Goal: Communication & Community: Answer question/provide support

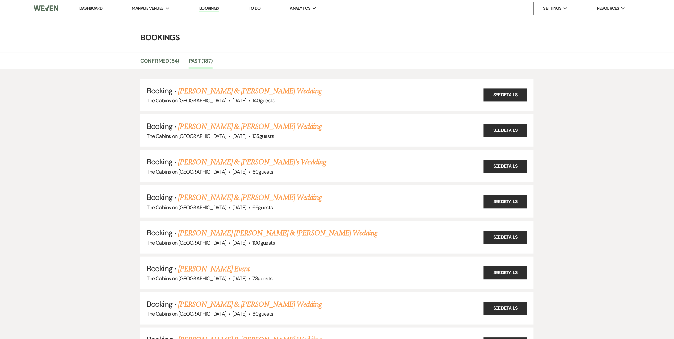
click at [43, 13] on img at bounding box center [46, 8] width 25 height 13
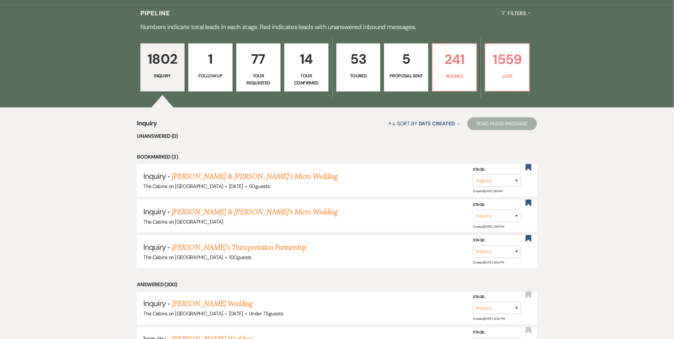
scroll to position [183, 0]
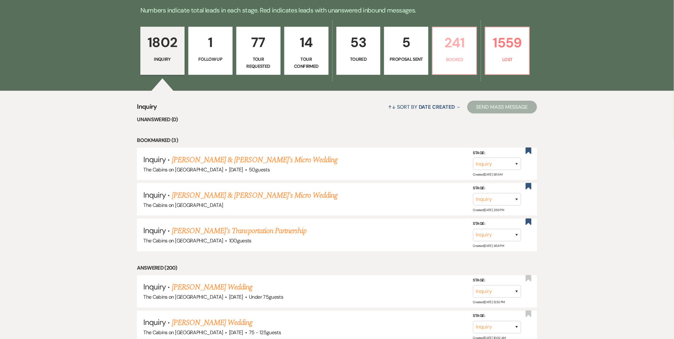
click at [464, 63] on link "241 Booked" at bounding box center [454, 51] width 45 height 48
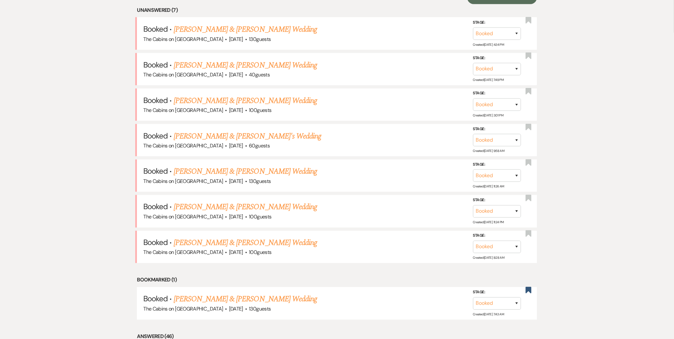
scroll to position [299, 0]
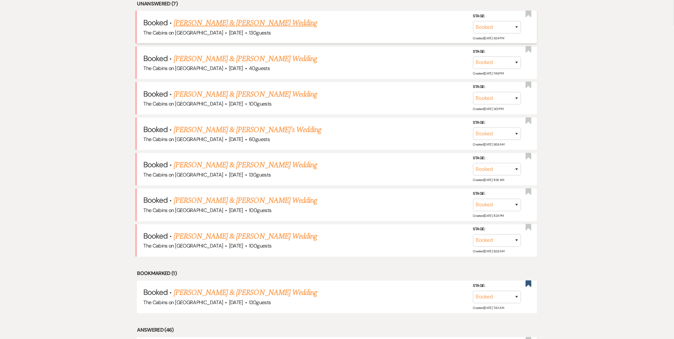
click at [269, 20] on link "Beth Wilcken & Hayden Myler's Wedding" at bounding box center [245, 23] width 143 height 12
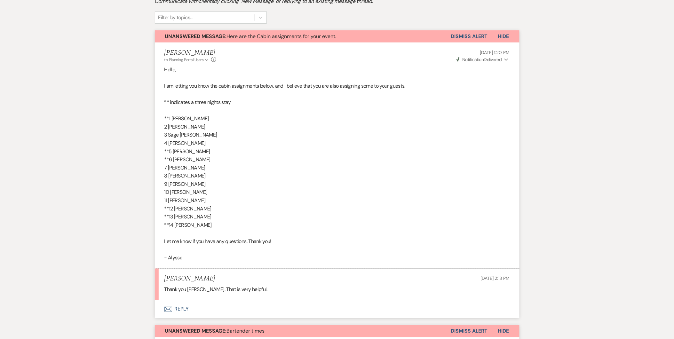
scroll to position [179, 0]
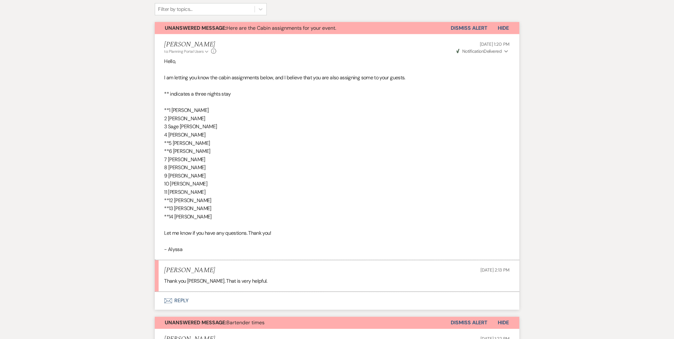
click at [174, 302] on button "Envelope Reply" at bounding box center [337, 301] width 365 height 18
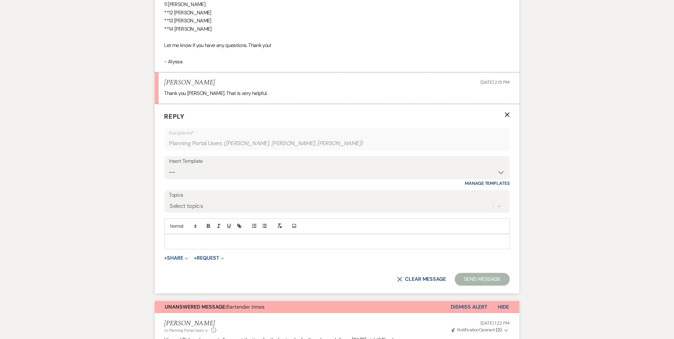
scroll to position [368, 0]
click at [219, 241] on p at bounding box center [336, 240] width 335 height 7
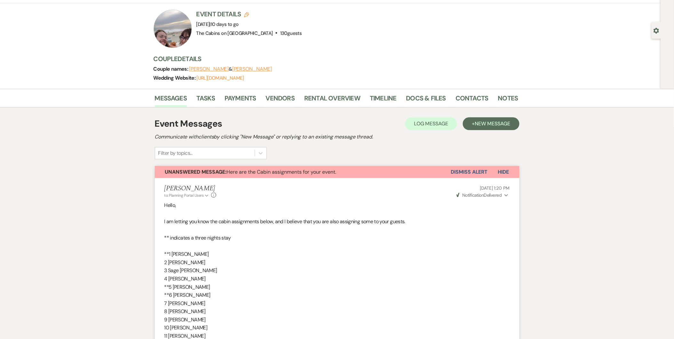
scroll to position [26, 0]
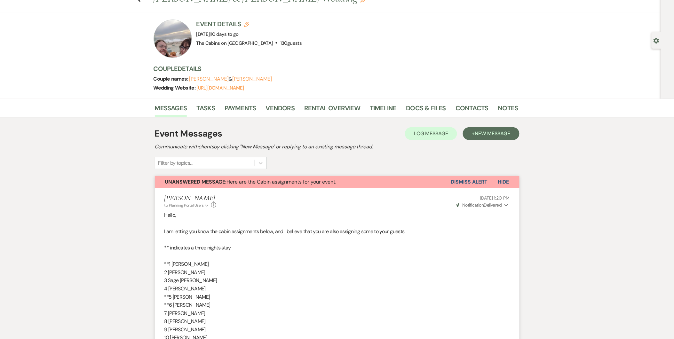
click at [478, 181] on button "Dismiss Alert" at bounding box center [469, 182] width 37 height 12
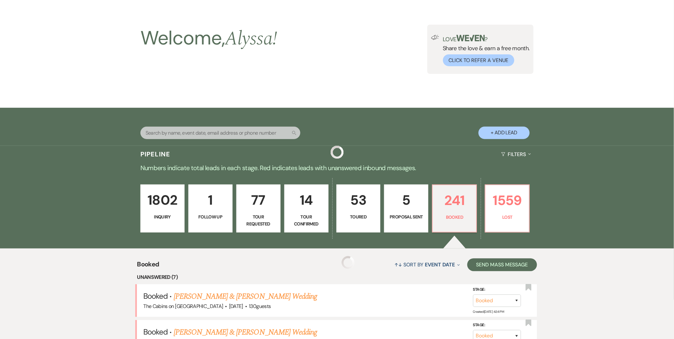
scroll to position [299, 0]
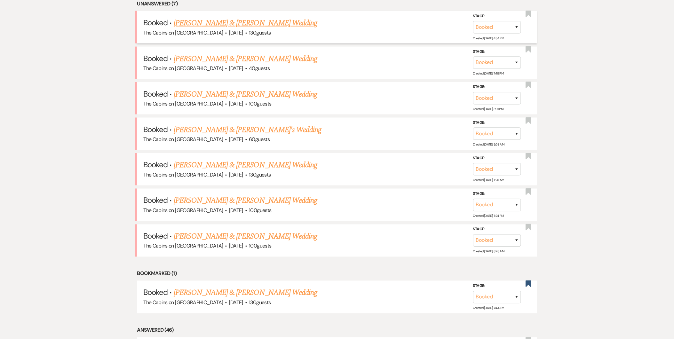
click at [276, 26] on link "Beth Wilcken & Hayden Myler's Wedding" at bounding box center [245, 23] width 143 height 12
click at [173, 231] on h5 "Booked · Katie Dreifus & Heath Harris's Wedding" at bounding box center [336, 237] width 387 height 12
click at [184, 231] on link "Katie Dreifus & Heath Harris's Wedding" at bounding box center [245, 237] width 143 height 12
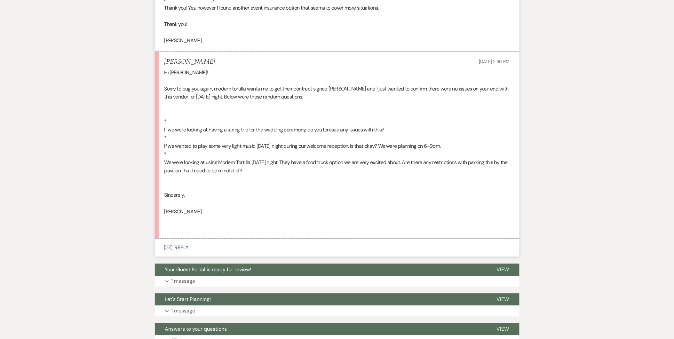
scroll to position [3028, 0]
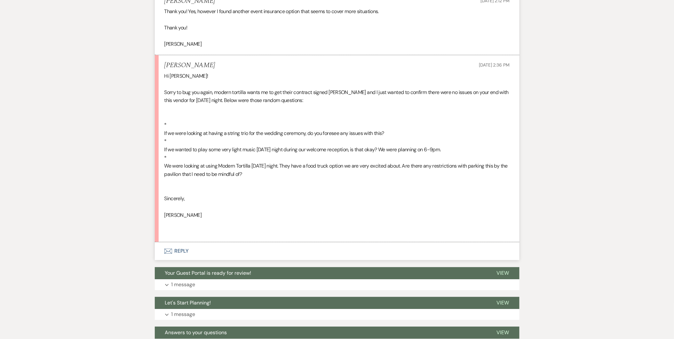
click at [179, 260] on button "Envelope Reply" at bounding box center [337, 251] width 365 height 18
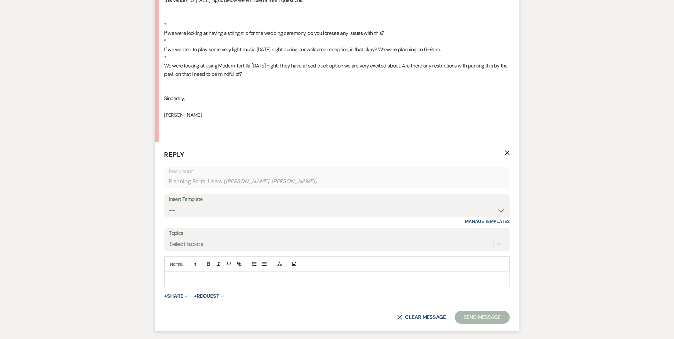
scroll to position [3206, 0]
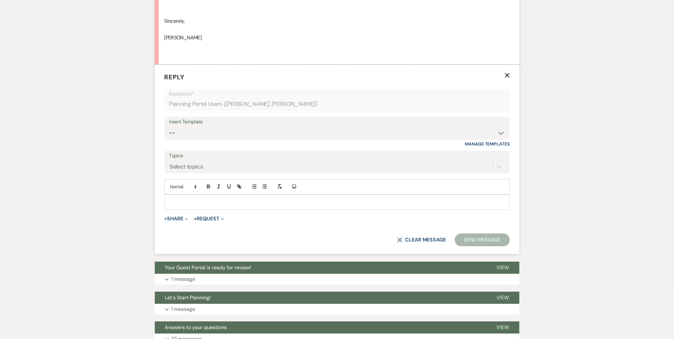
click at [217, 206] on p at bounding box center [336, 202] width 335 height 7
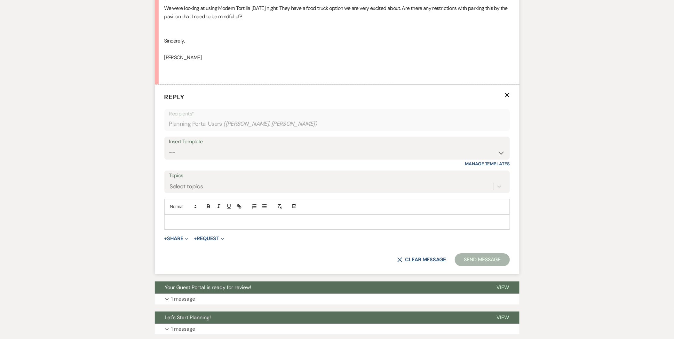
scroll to position [3190, 0]
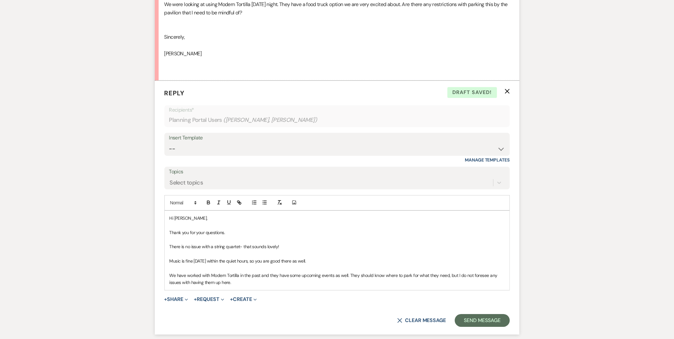
click at [334, 286] on p "We have worked with Modern Tortilla in the past and they have some upcoming eve…" at bounding box center [336, 279] width 335 height 14
click at [420, 285] on p "We have worked with Modern Tortilla in the past and they have some upcoming eve…" at bounding box center [336, 279] width 335 height 14
click at [493, 286] on p "We have worked with Modern Tortilla in the past and they have some upcoming eve…" at bounding box center [336, 279] width 335 height 14
click at [301, 286] on p "We have worked with Modern Tortilla in the past and they have some upcoming eve…" at bounding box center [336, 279] width 335 height 14
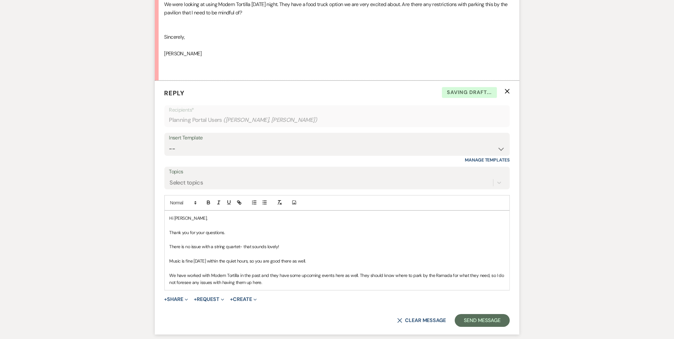
click at [294, 286] on p "We have worked with Modern Tortilla in the past and they have some upcoming eve…" at bounding box center [336, 279] width 335 height 14
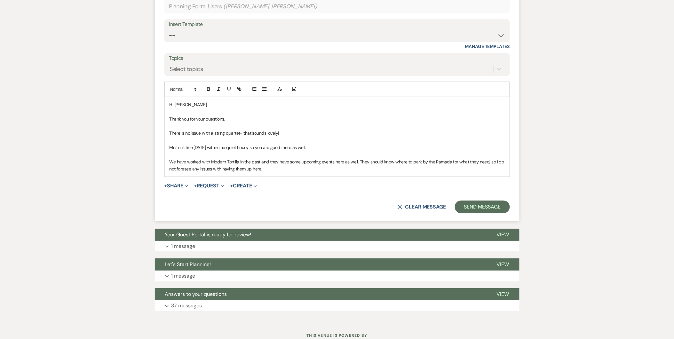
scroll to position [3295, 0]
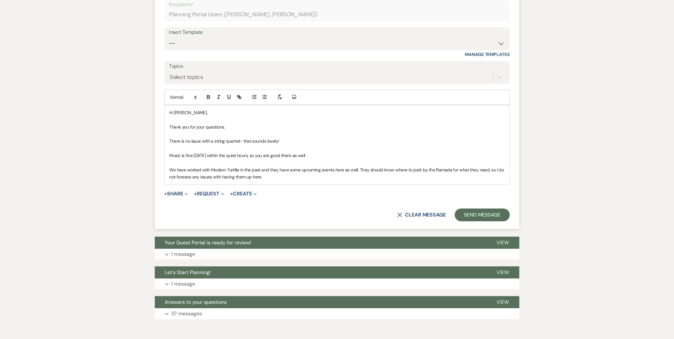
click at [239, 145] on p "There is no issue with a string quartet- that sounds lovely!" at bounding box center [336, 140] width 335 height 7
click at [240, 145] on p "There is no issue with a string quartet- that sounds lovely!" at bounding box center [336, 140] width 335 height 7
click at [256, 159] on p "Music is fine on Monday within the quiet hours, so you are good there as well." at bounding box center [336, 155] width 335 height 7
click at [215, 159] on p "Music is fine on Monday within the quiet hours, so you are good there as well." at bounding box center [336, 155] width 335 height 7
click at [281, 181] on p "We have worked with Modern Tortilla in the past and they have some upcoming eve…" at bounding box center [336, 173] width 335 height 14
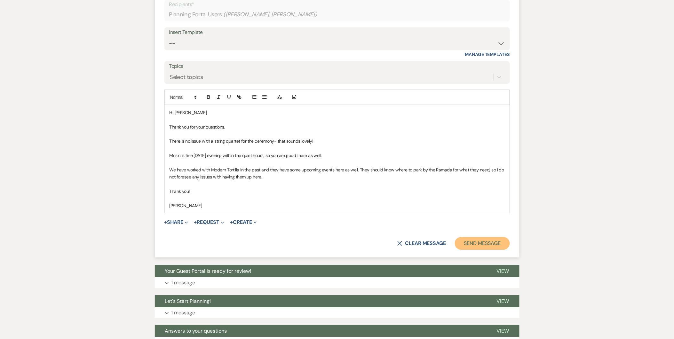
click at [470, 250] on button "Send Message" at bounding box center [482, 243] width 55 height 13
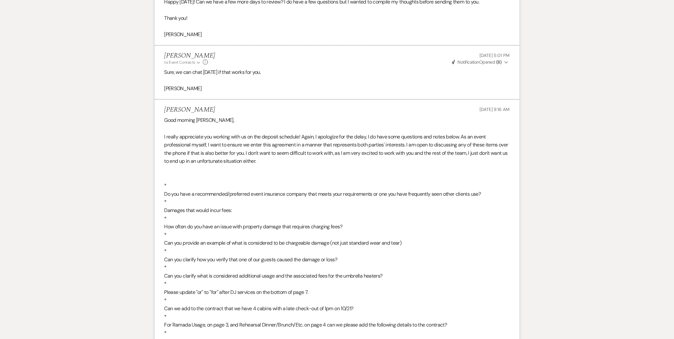
scroll to position [0, 0]
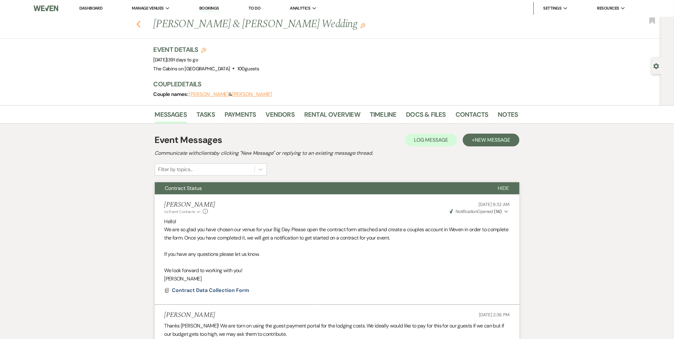
click at [139, 24] on use "button" at bounding box center [138, 24] width 4 height 7
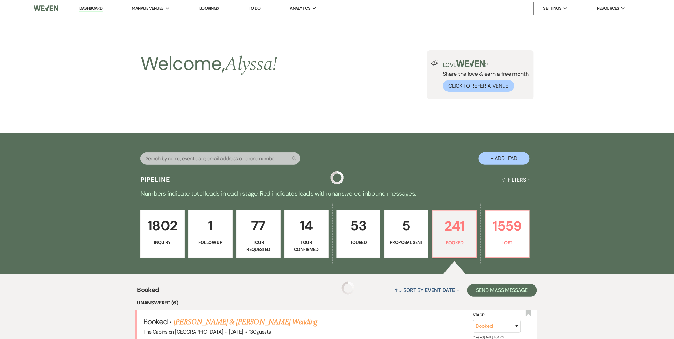
scroll to position [299, 0]
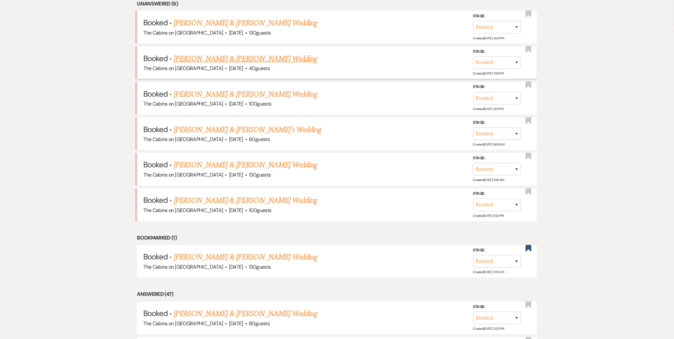
click at [222, 60] on link "Michael Steinberg & Sarah Kunz's Wedding" at bounding box center [245, 59] width 143 height 12
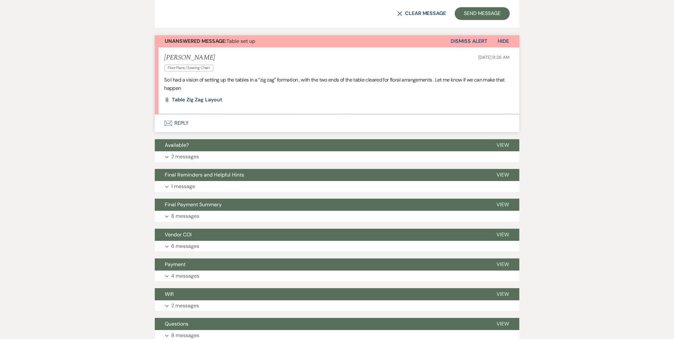
scroll to position [514, 0]
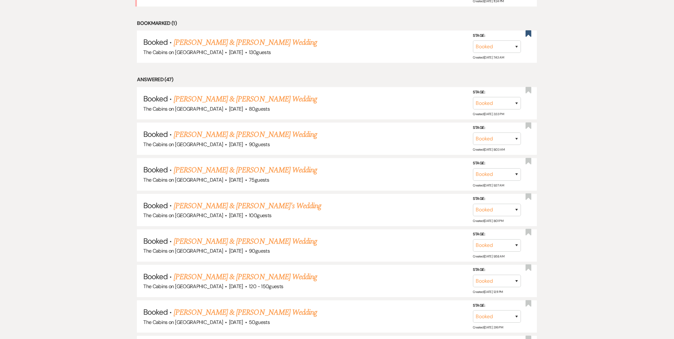
scroll to position [299, 0]
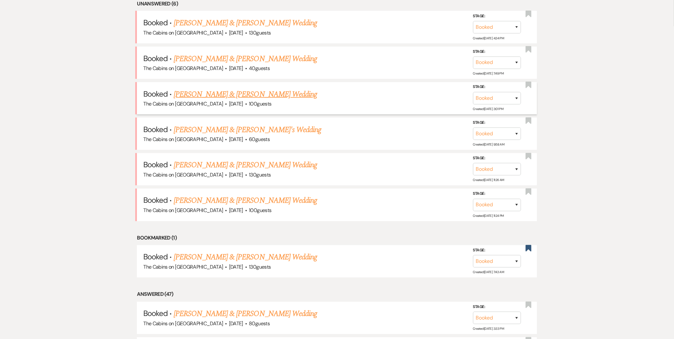
click at [180, 96] on link "JT Healy & Savannah Lemond's Wedding" at bounding box center [245, 95] width 143 height 12
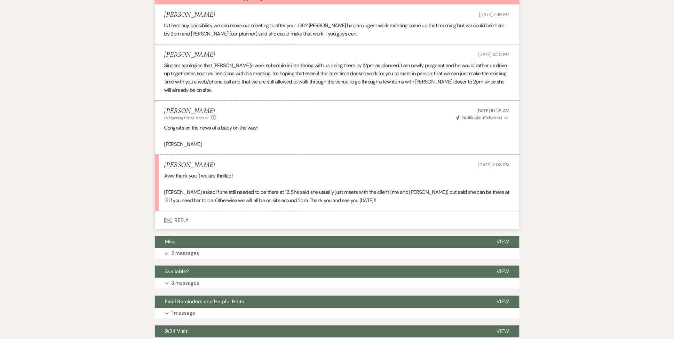
scroll to position [210, 0]
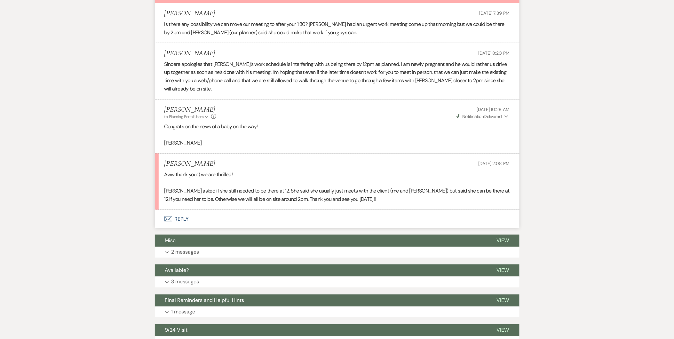
click at [183, 223] on button "Envelope Reply" at bounding box center [337, 219] width 365 height 18
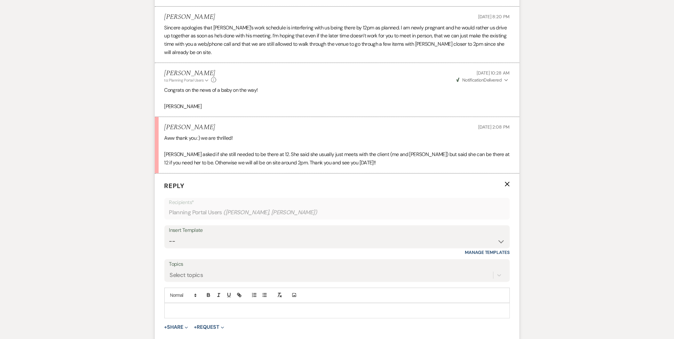
scroll to position [346, 0]
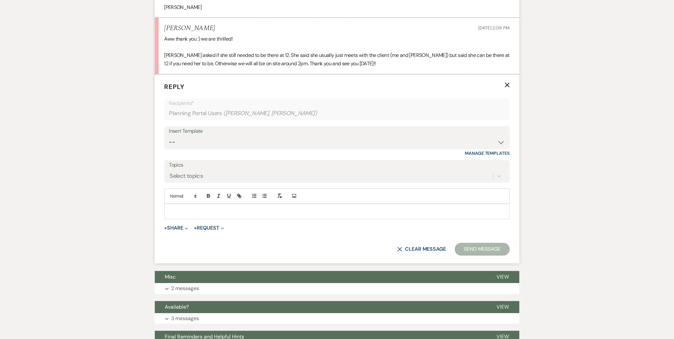
click at [203, 214] on p at bounding box center [336, 211] width 335 height 7
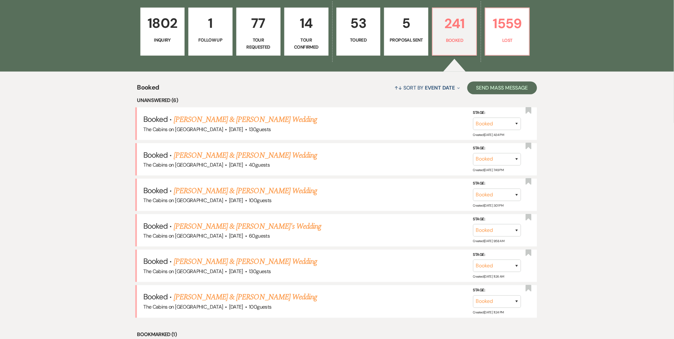
scroll to position [215, 0]
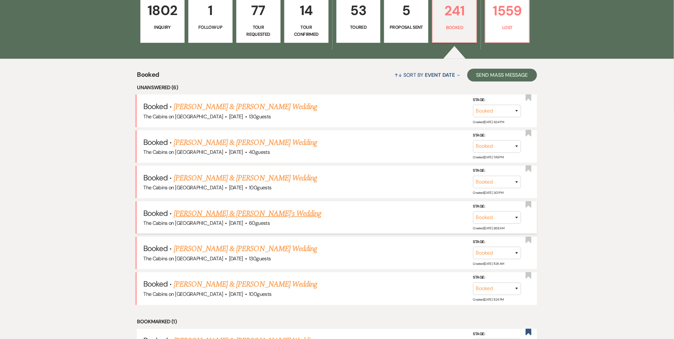
click at [205, 220] on span "The Cabins on [GEOGRAPHIC_DATA]" at bounding box center [183, 223] width 80 height 7
click at [207, 217] on link "Paul Amacher & Jazmin's Wedding" at bounding box center [248, 214] width 148 height 12
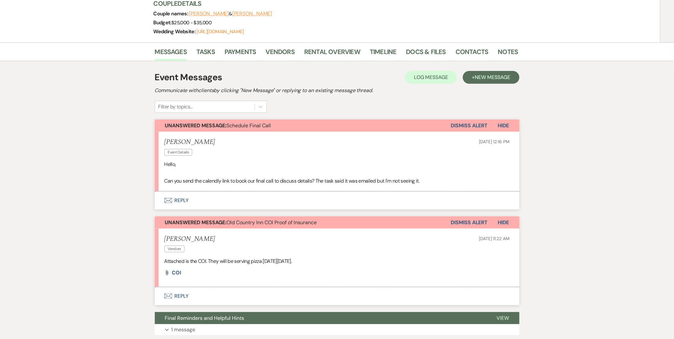
scroll to position [114, 0]
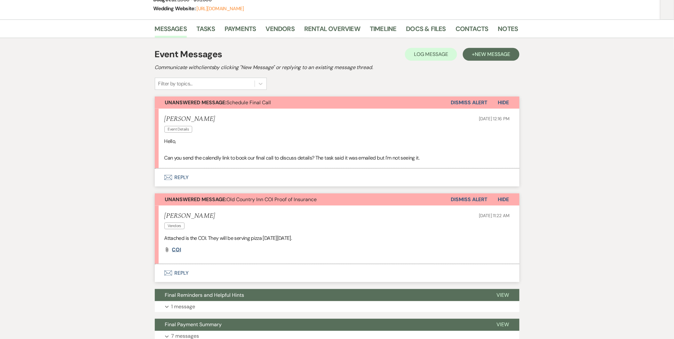
click at [174, 252] on span "COI" at bounding box center [176, 249] width 9 height 7
click at [183, 173] on button "Envelope Reply" at bounding box center [337, 178] width 365 height 18
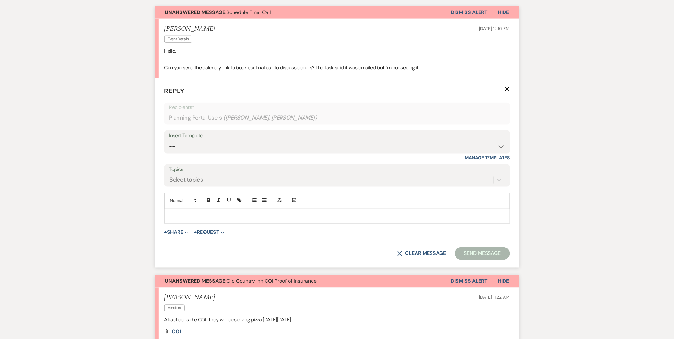
scroll to position [208, 0]
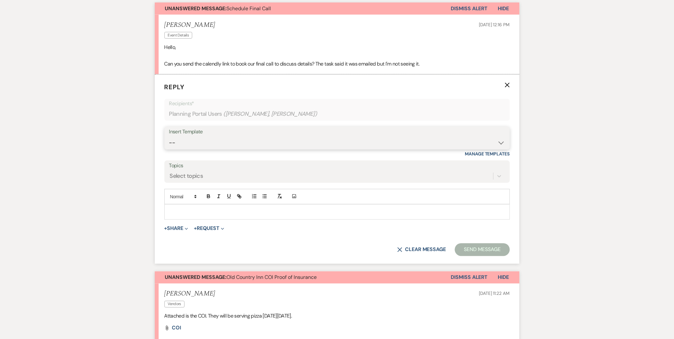
click at [226, 139] on select "-- Initial Inquiry Response Tour Request Response Follow Up Copy of Initial Inq…" at bounding box center [337, 143] width 336 height 12
select select "3519"
click at [169, 137] on select "-- Initial Inquiry Response Tour Request Response Follow Up Copy of Initial Inq…" at bounding box center [337, 143] width 336 height 12
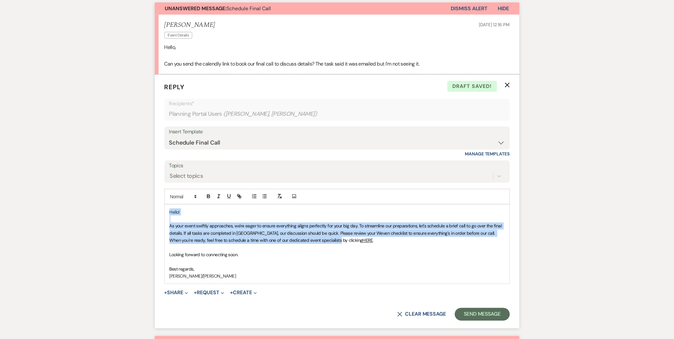
drag, startPoint x: 325, startPoint y: 242, endPoint x: 145, endPoint y: 214, distance: 181.9
click at [145, 214] on div "Messages Tasks Payments Vendors Rental Overview Timeline Docs & Files Contacts …" at bounding box center [337, 328] width 674 height 807
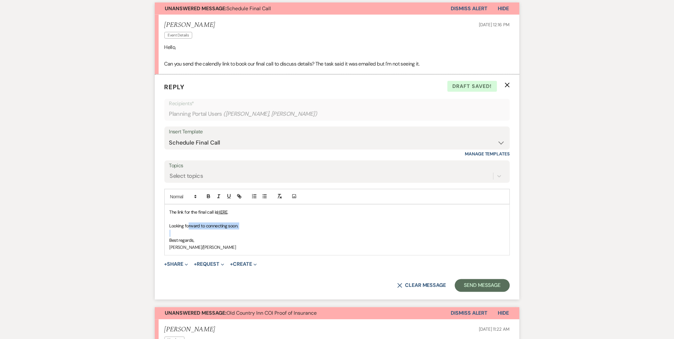
drag, startPoint x: 193, startPoint y: 231, endPoint x: 187, endPoint y: 225, distance: 7.9
click at [187, 225] on div "The link for the final call is HERE . Looking forward to connecting soon. Best …" at bounding box center [337, 230] width 345 height 51
click at [187, 225] on span "Looking forward to connecting soon." at bounding box center [203, 226] width 69 height 6
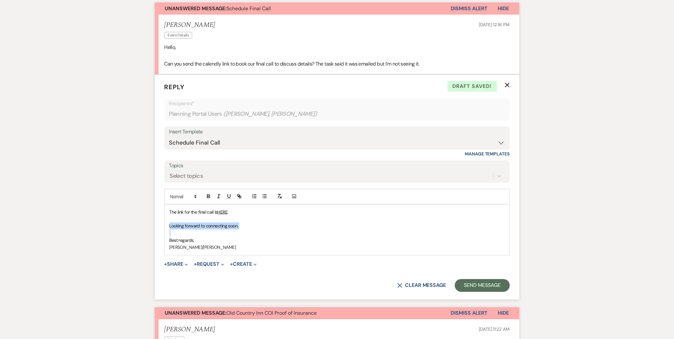
click at [187, 225] on span "Looking forward to connecting soon." at bounding box center [203, 226] width 69 height 6
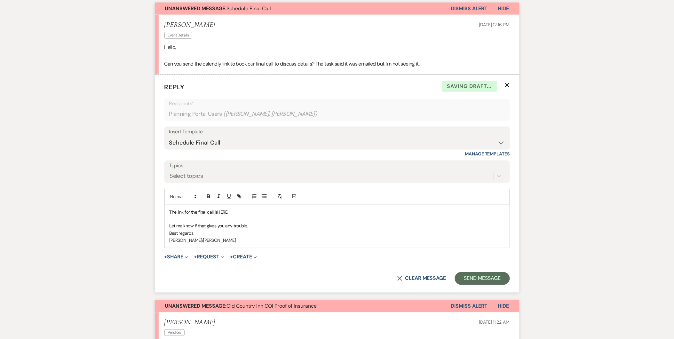
click at [167, 233] on div "The link for the final call is HERE . Let me know if that gives you any trouble…" at bounding box center [337, 226] width 345 height 43
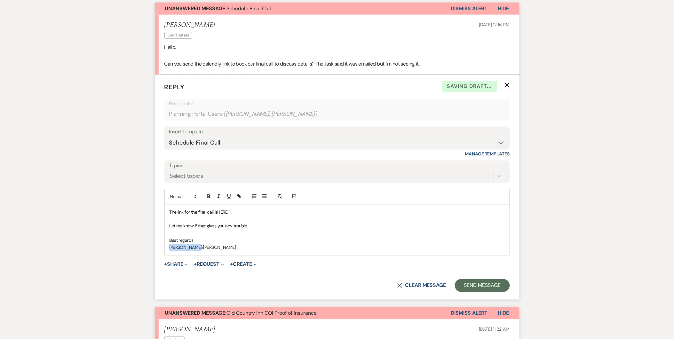
drag, startPoint x: 199, startPoint y: 247, endPoint x: 155, endPoint y: 247, distance: 43.8
click at [155, 247] on form "Reply X Saving draft... Recipients* Planning Portal Users ( Paul Amacher, Jazmi…" at bounding box center [337, 187] width 365 height 225
click at [223, 213] on link "HERE" at bounding box center [222, 212] width 10 height 6
click at [213, 227] on link "https://calendly.com/azcabins_events/final-event-planning-phone-conference" at bounding box center [205, 224] width 40 height 8
click at [59, 274] on div "Messages Tasks Payments Vendors Rental Overview Timeline Docs & Files Contacts …" at bounding box center [337, 314] width 674 height 778
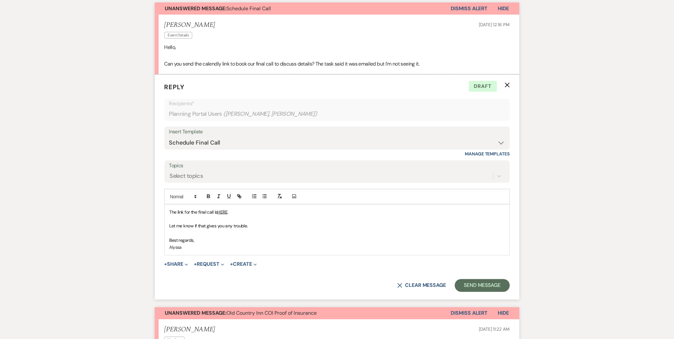
click at [169, 212] on div "The link for the final call is HERE . Let me know if that gives you any trouble…" at bounding box center [337, 230] width 345 height 51
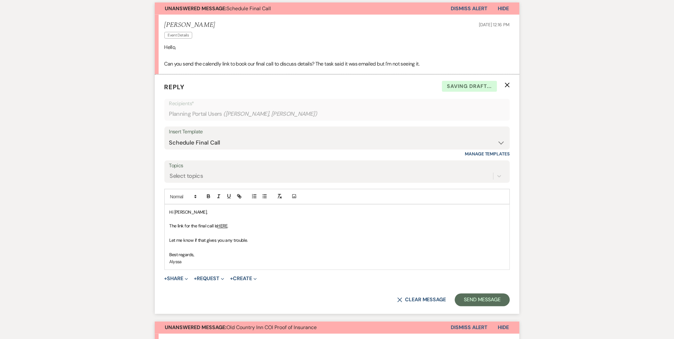
click at [249, 225] on p "﻿ The link for the final call is HERE ." at bounding box center [336, 226] width 335 height 7
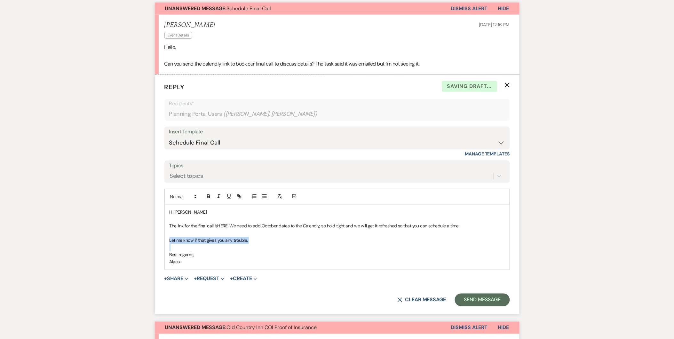
drag, startPoint x: 256, startPoint y: 244, endPoint x: 160, endPoint y: 242, distance: 96.3
click at [160, 242] on form "Reply X Saving draft... Recipients* Planning Portal Users ( Paul Amacher, Jazmi…" at bounding box center [337, 194] width 365 height 239
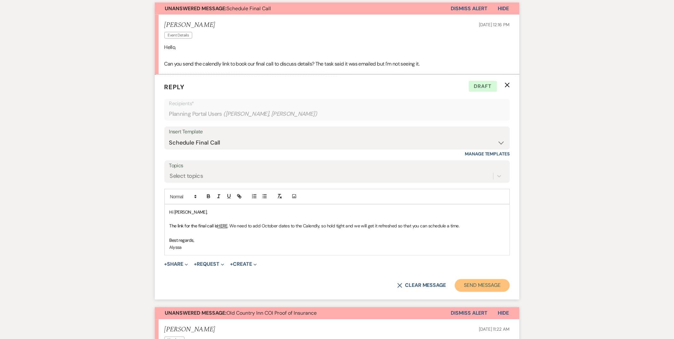
click at [468, 280] on button "Send Message" at bounding box center [482, 285] width 55 height 13
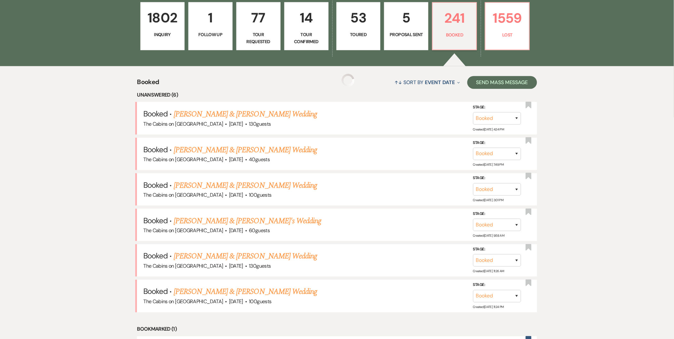
scroll to position [215, 0]
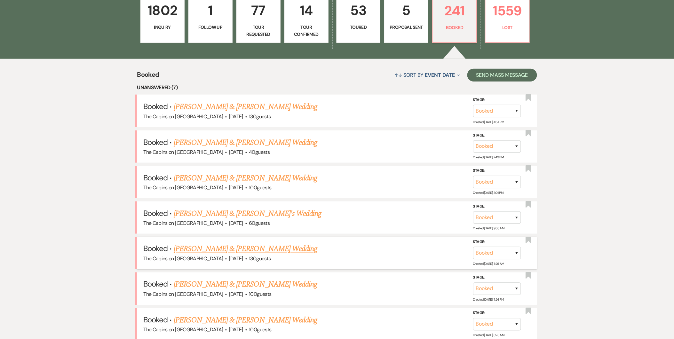
click at [277, 247] on link "Natalee Homa & Nicholaus Thomes's Wedding" at bounding box center [245, 249] width 143 height 12
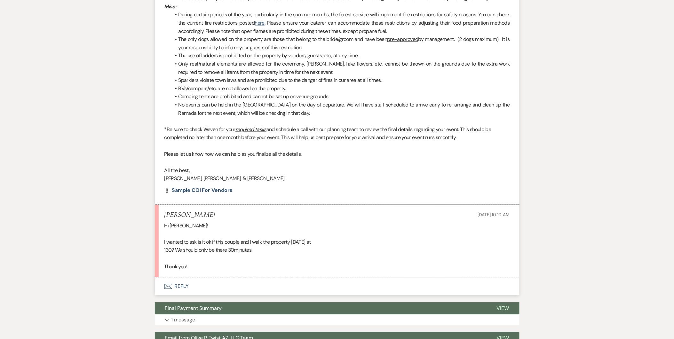
scroll to position [451, 0]
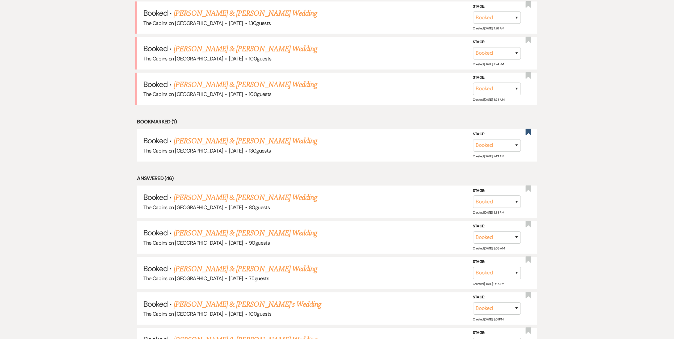
scroll to position [215, 0]
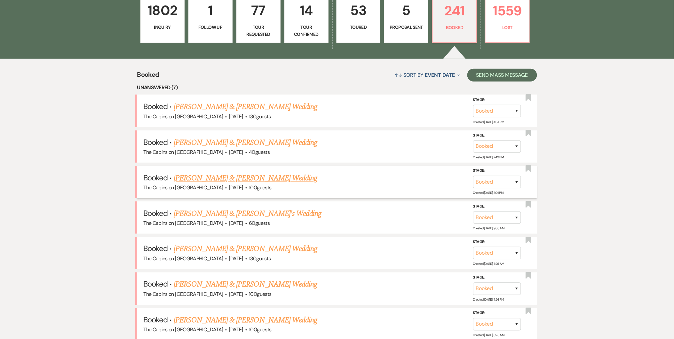
click at [280, 178] on link "JT Healy & Savannah Lemond's Wedding" at bounding box center [245, 178] width 143 height 12
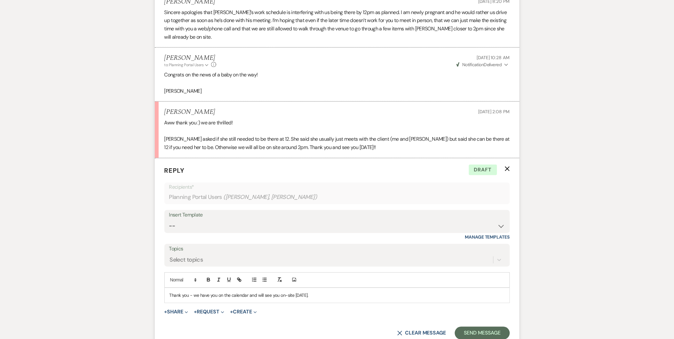
scroll to position [346, 0]
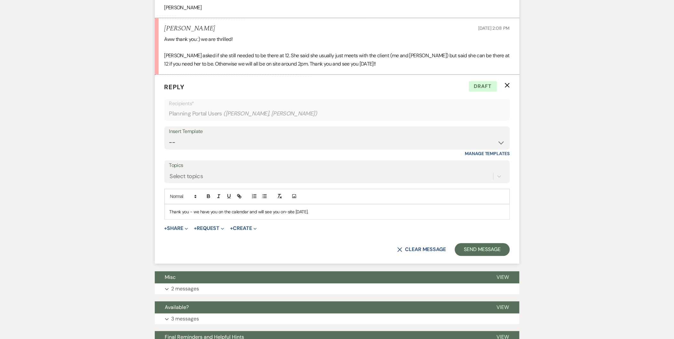
click at [323, 212] on p "Thank you - we have you on the calendar and will see you on-site tomorrow." at bounding box center [336, 211] width 335 height 7
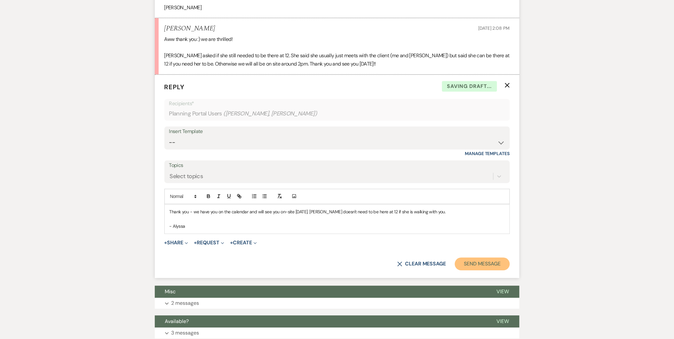
click at [483, 263] on button "Send Message" at bounding box center [482, 264] width 55 height 13
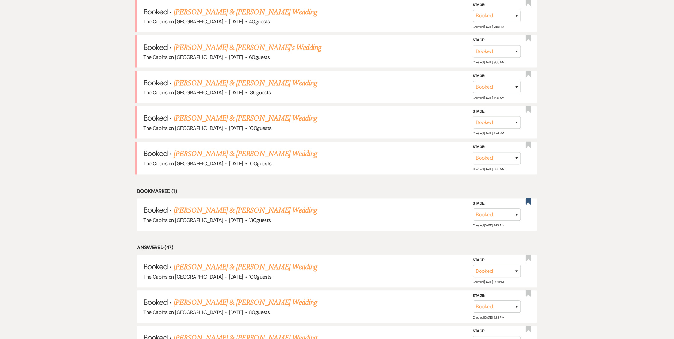
scroll to position [215, 0]
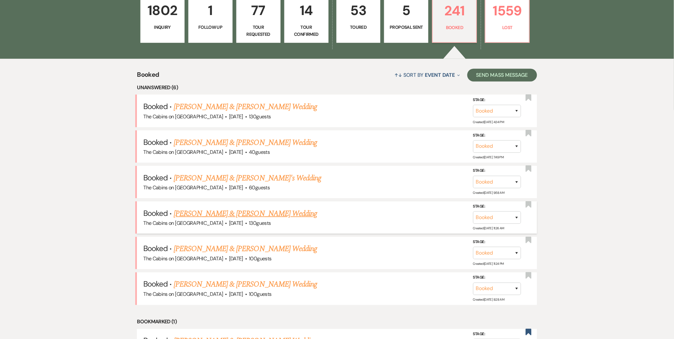
click at [275, 217] on link "Natalee Homa & Nicholaus Thomes's Wedding" at bounding box center [245, 214] width 143 height 12
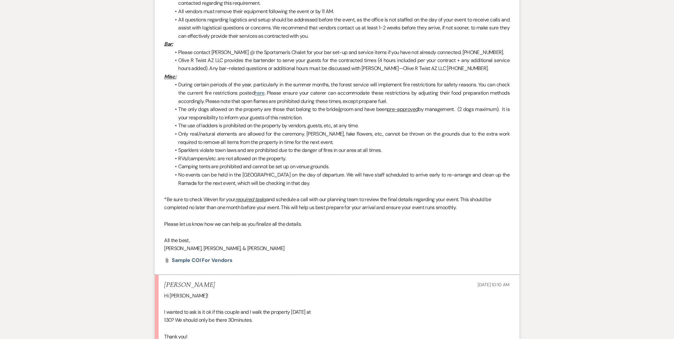
scroll to position [486, 0]
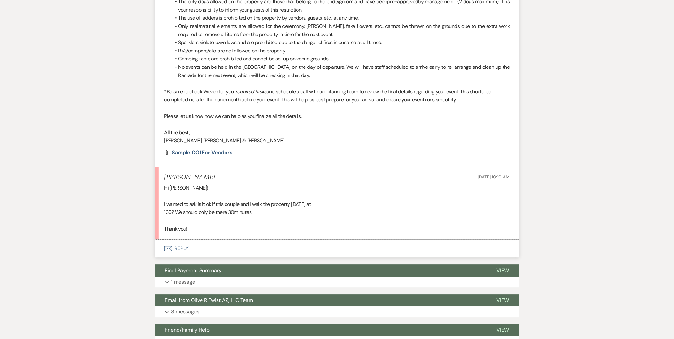
click at [177, 256] on button "Envelope Reply" at bounding box center [337, 248] width 365 height 18
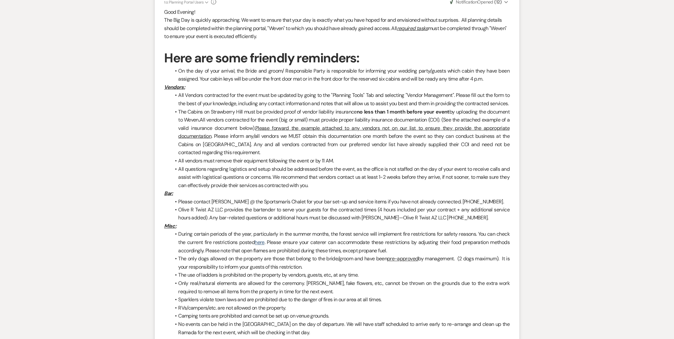
scroll to position [0, 0]
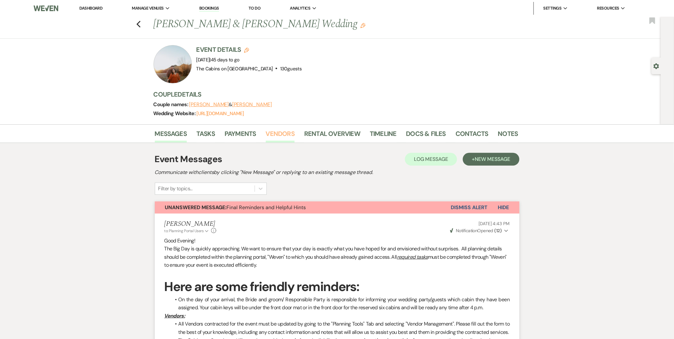
click at [279, 129] on link "Vendors" at bounding box center [280, 136] width 29 height 14
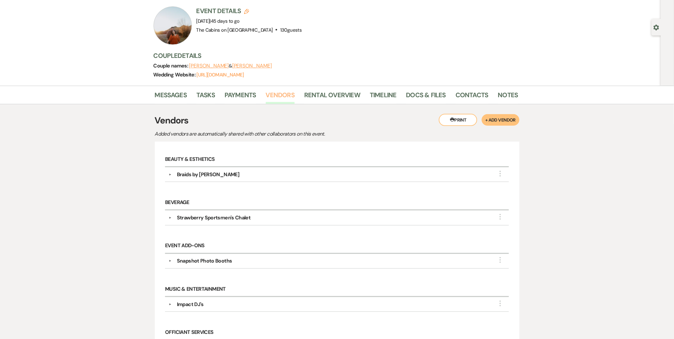
scroll to position [20, 0]
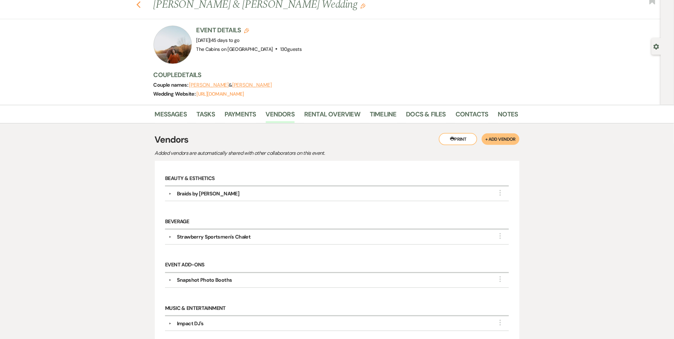
click at [141, 8] on icon "Previous" at bounding box center [138, 5] width 5 height 8
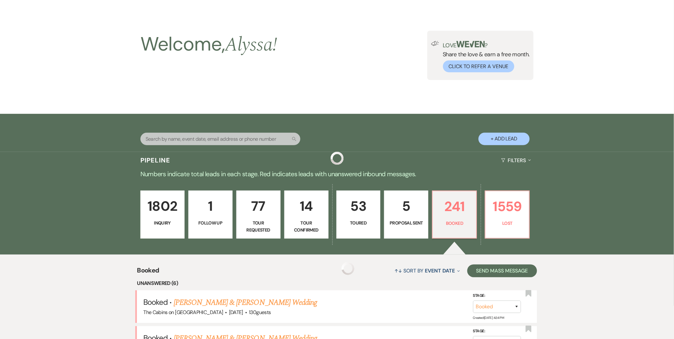
scroll to position [215, 0]
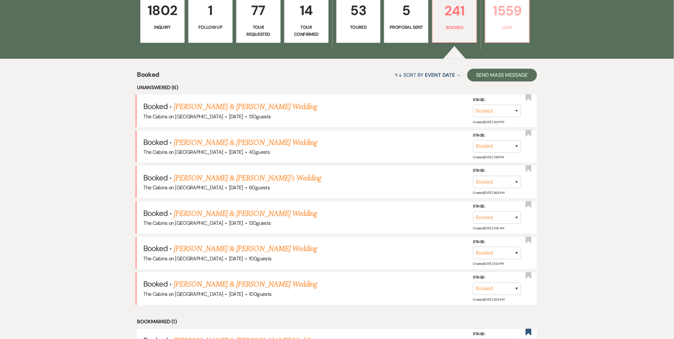
click at [524, 14] on p "1559" at bounding box center [507, 10] width 36 height 21
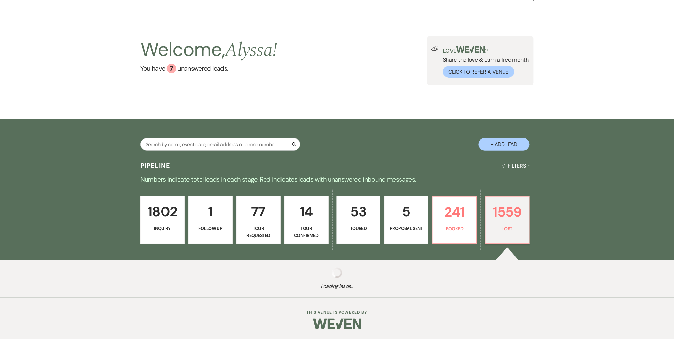
select select "8"
select select "6"
select select "8"
select select "7"
select select "8"
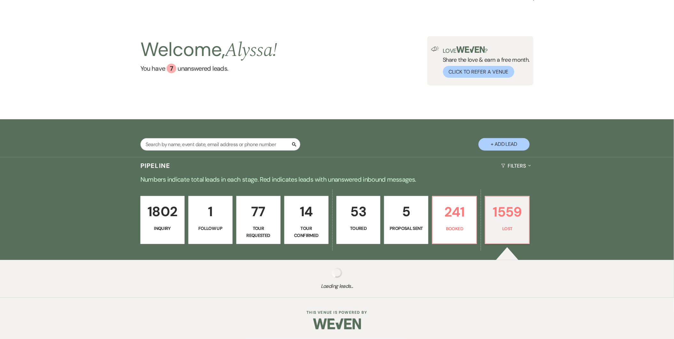
select select "7"
select select "8"
select select "6"
select select "8"
select select "6"
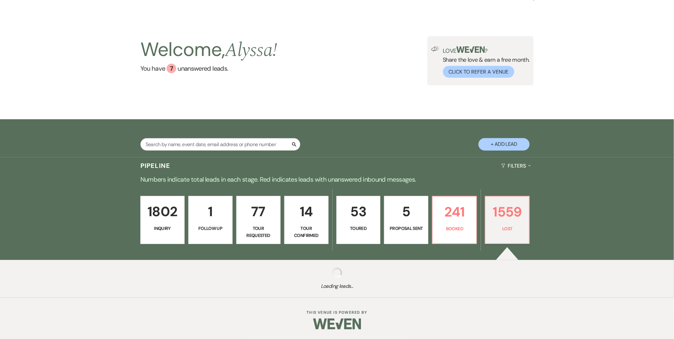
select select "8"
select select "6"
select select "8"
select select "1"
select select "8"
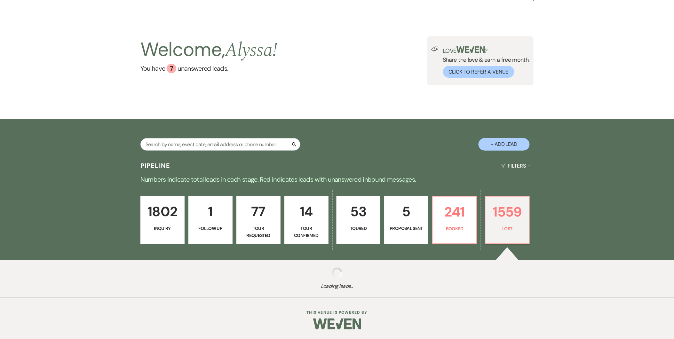
select select "5"
select select "8"
select select "5"
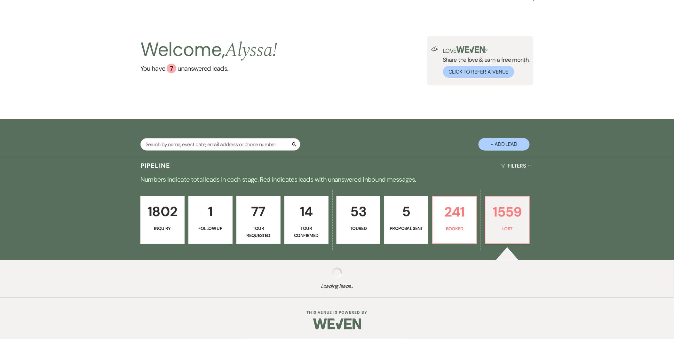
select select "8"
select select "7"
select select "8"
select select "1"
select select "8"
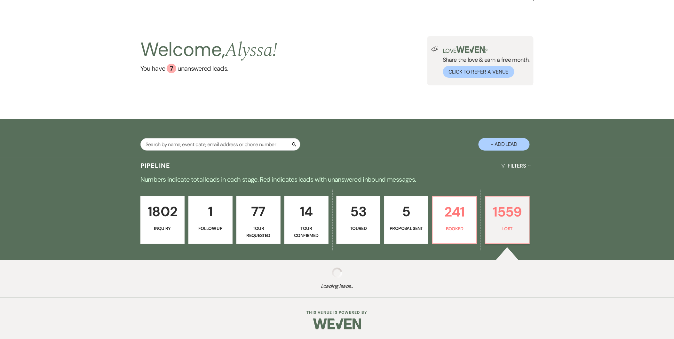
select select "5"
select select "8"
select select "5"
select select "8"
select select "5"
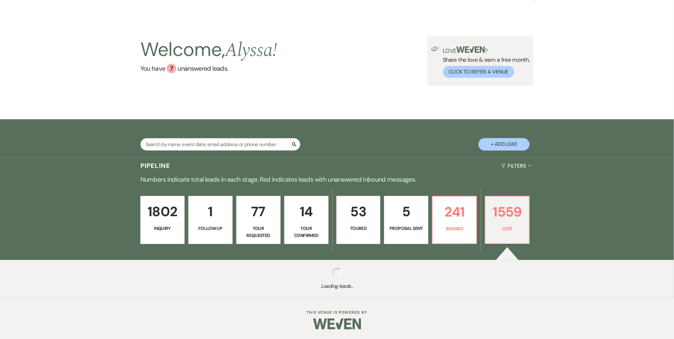
select select "8"
select select "5"
select select "8"
select select "6"
select select "8"
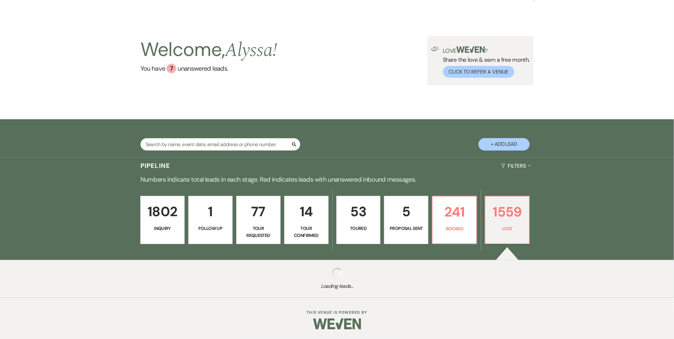
select select "1"
select select "8"
select select "5"
select select "8"
select select "10"
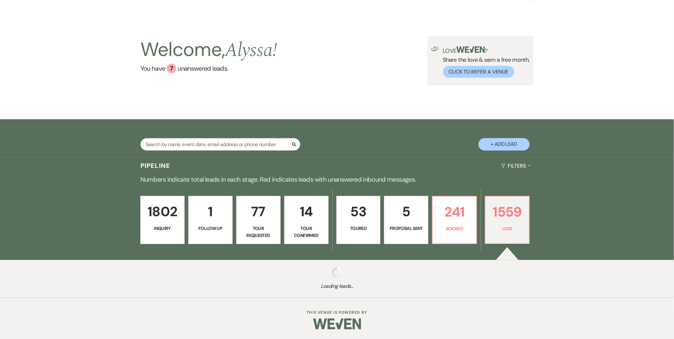
select select "8"
select select "5"
select select "8"
select select "6"
select select "8"
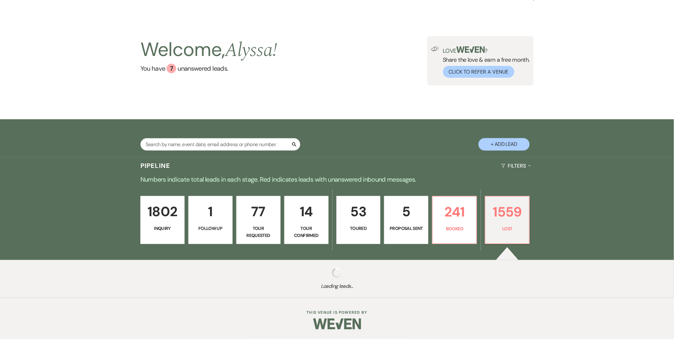
select select "5"
select select "8"
select select "5"
select select "8"
select select "5"
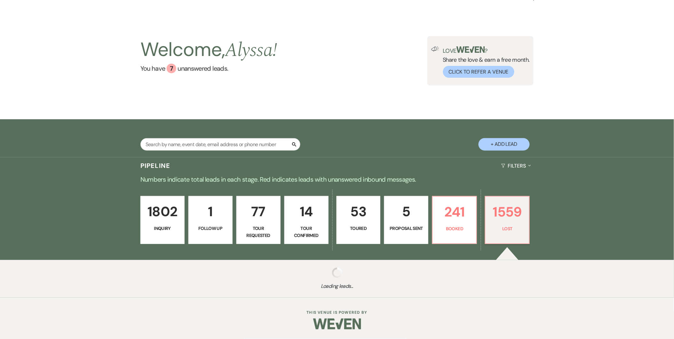
select select "8"
select select "1"
select select "8"
select select "5"
select select "8"
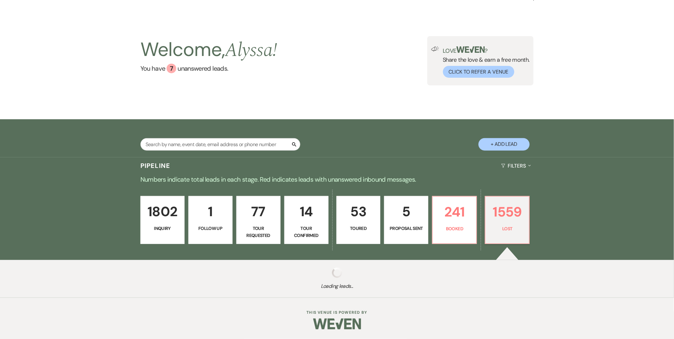
select select "8"
select select "5"
select select "8"
select select "5"
select select "8"
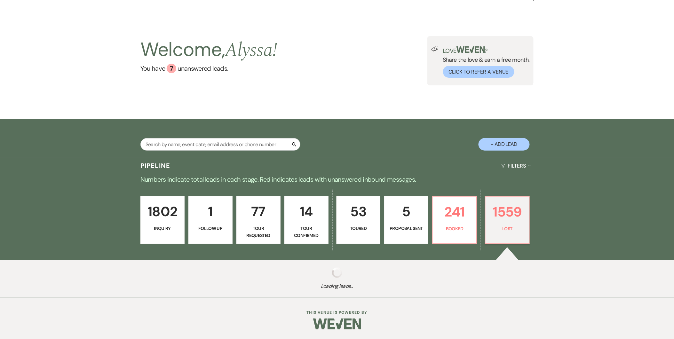
select select "5"
select select "8"
select select "5"
select select "8"
select select "5"
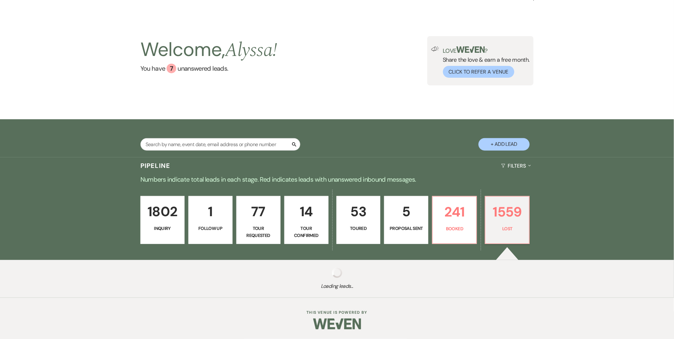
select select "8"
select select "5"
select select "8"
select select "5"
select select "8"
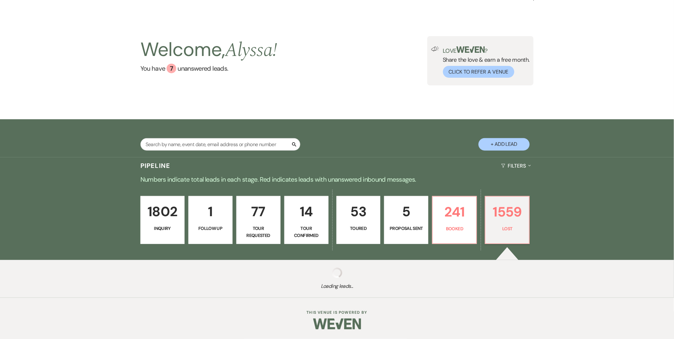
select select "5"
select select "8"
select select "5"
select select "8"
select select "5"
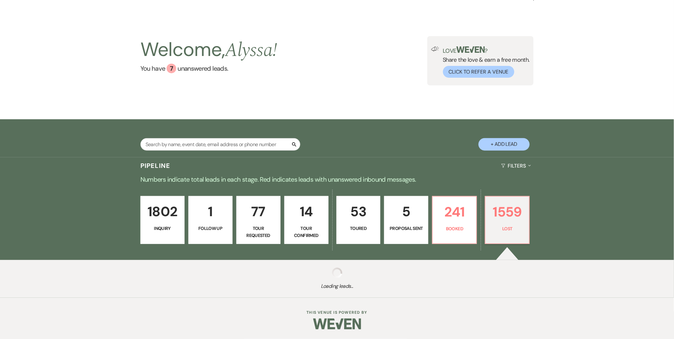
select select "8"
select select "11"
select select "8"
select select "5"
select select "8"
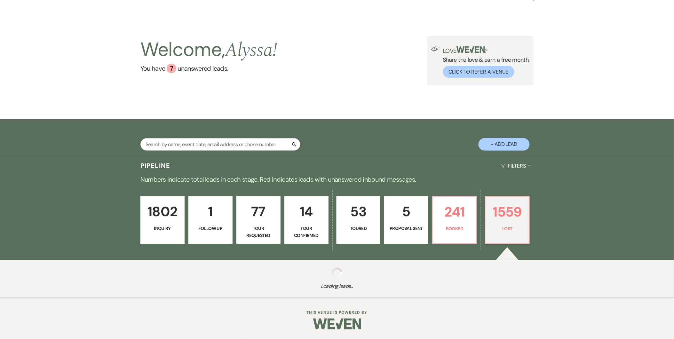
select select "5"
select select "8"
select select "5"
select select "8"
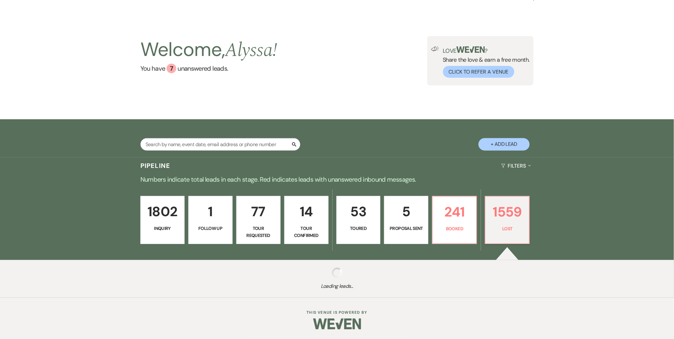
select select "8"
select select "5"
select select "8"
select select "5"
select select "8"
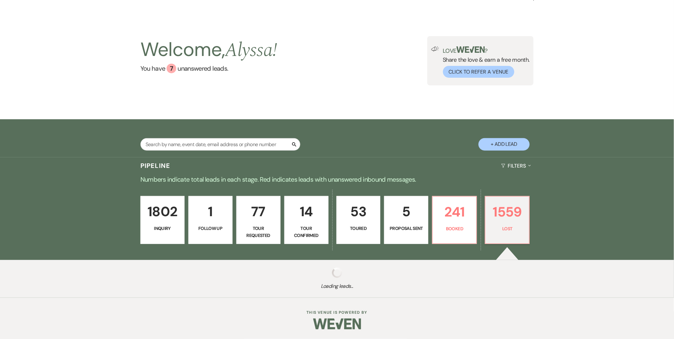
select select "8"
select select "7"
select select "8"
select select "6"
select select "8"
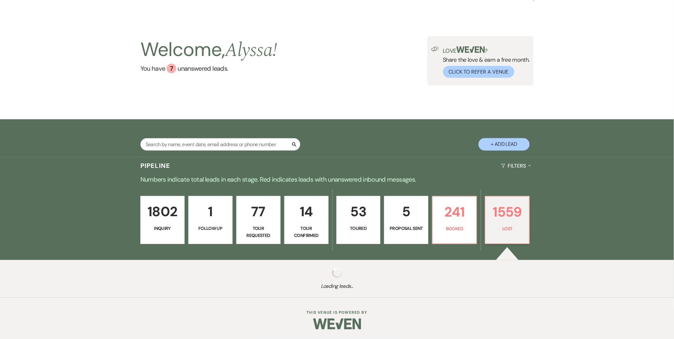
select select "5"
select select "8"
select select "5"
select select "8"
select select "5"
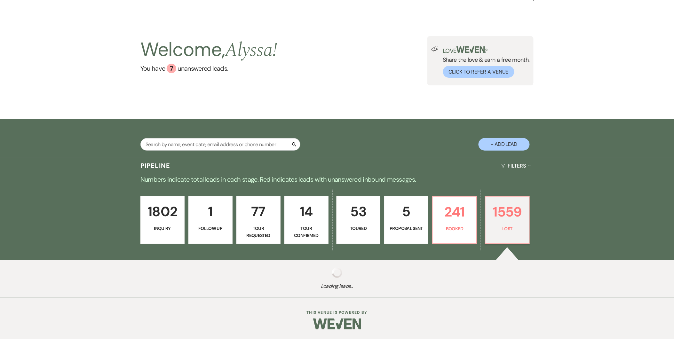
select select "8"
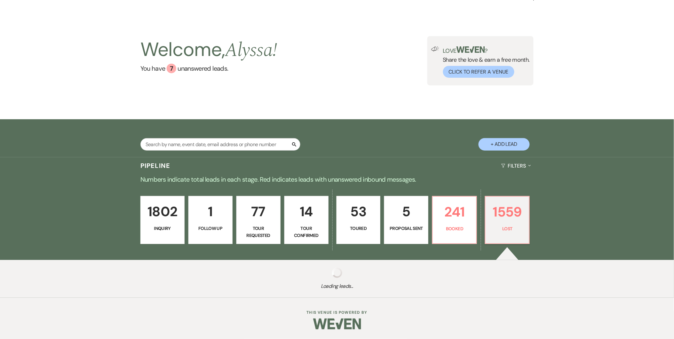
select select "8"
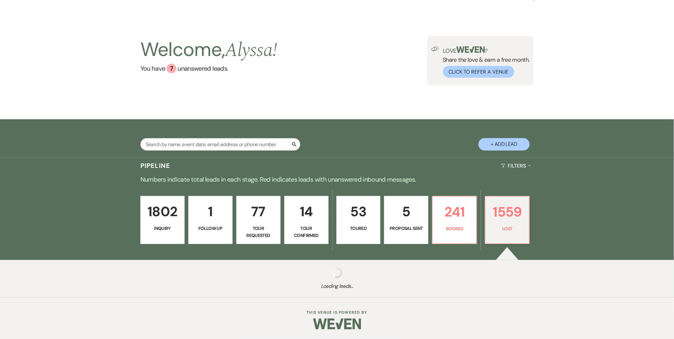
select select "8"
select select "5"
select select "8"
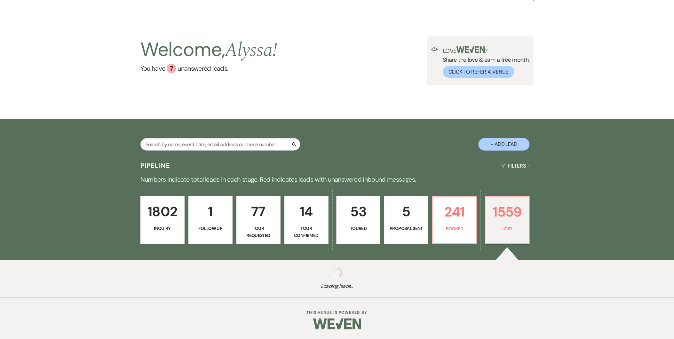
select select "8"
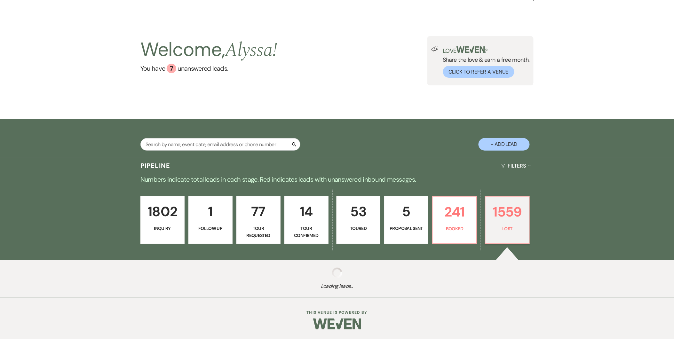
select select "8"
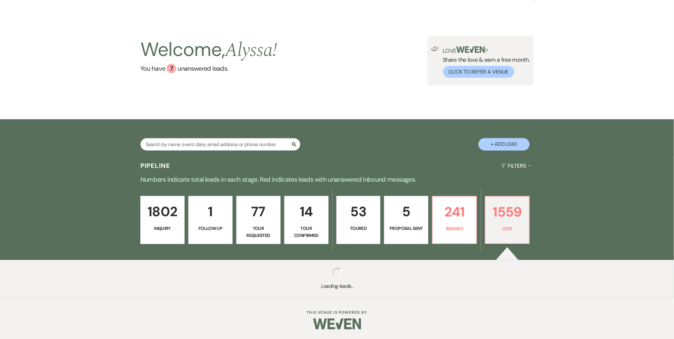
select select "8"
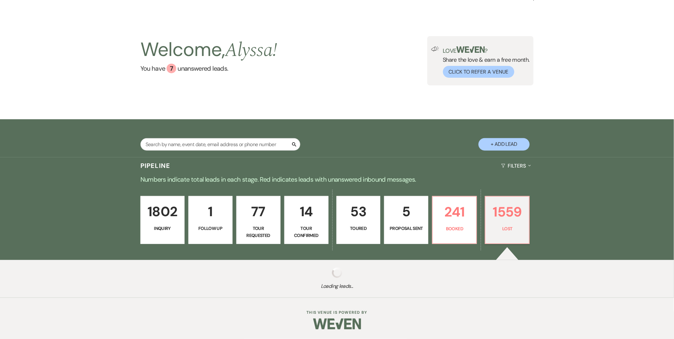
select select "8"
select select "5"
select select "8"
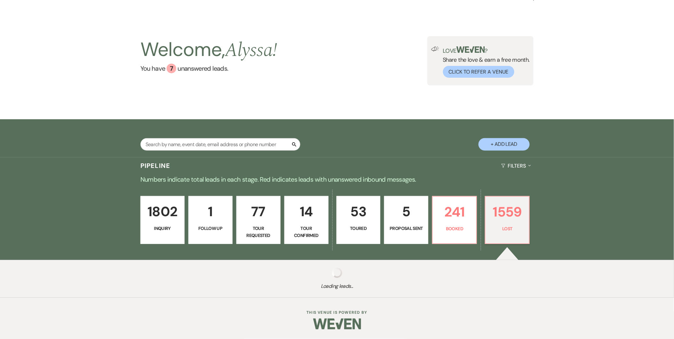
select select "8"
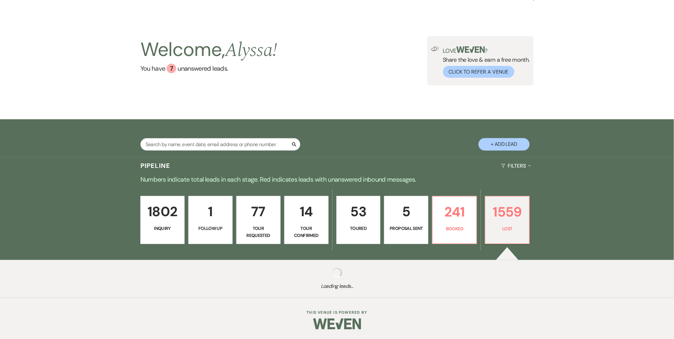
select select "8"
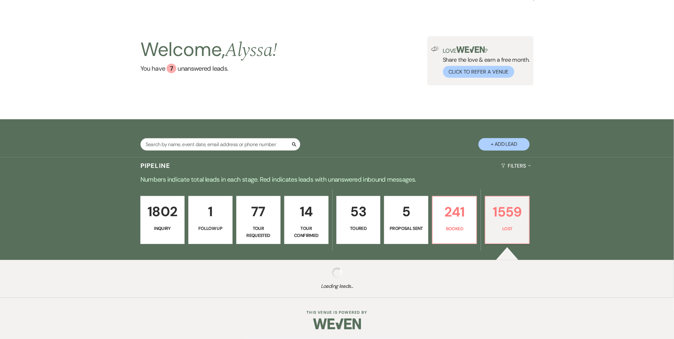
select select "8"
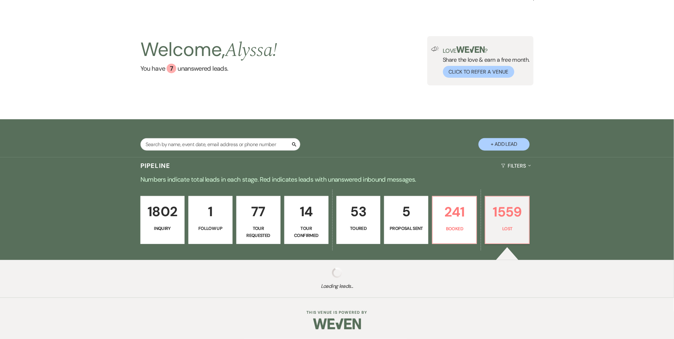
select select "8"
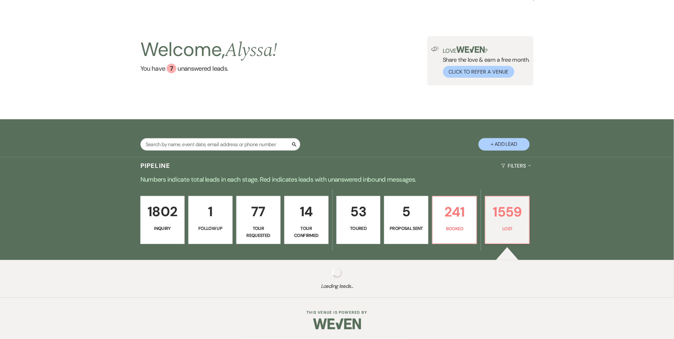
select select "8"
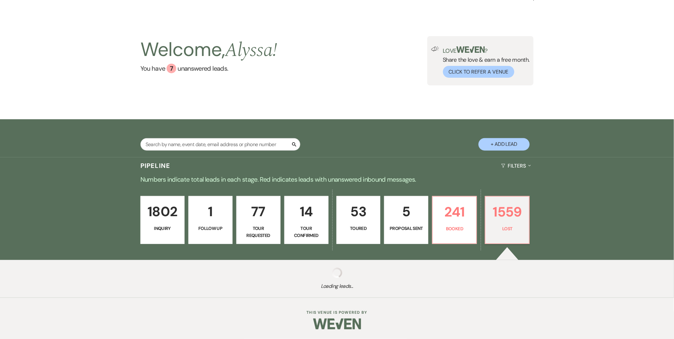
select select "8"
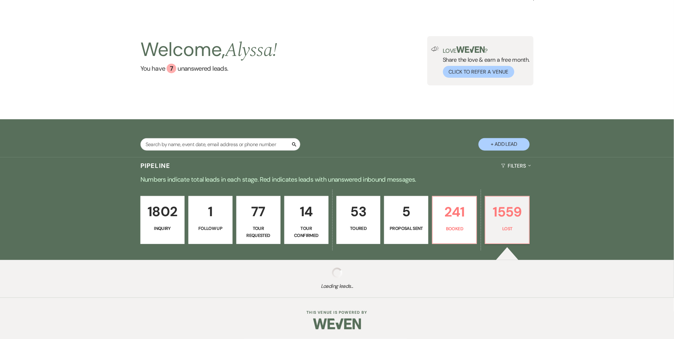
select select "8"
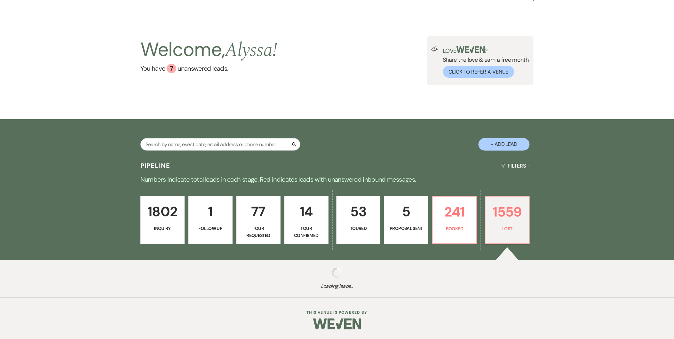
select select "8"
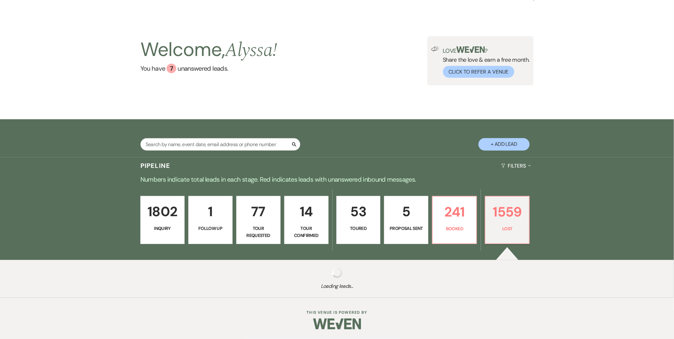
select select "8"
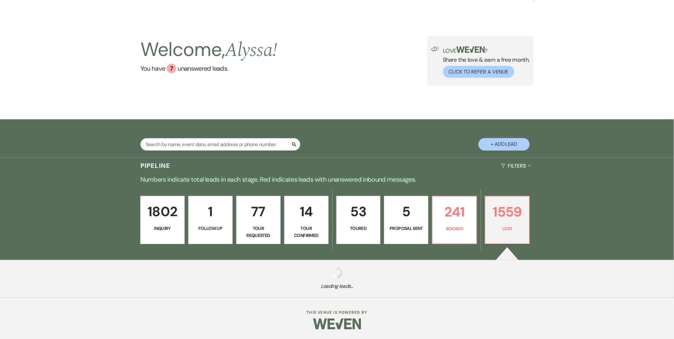
select select "8"
select select "5"
select select "8"
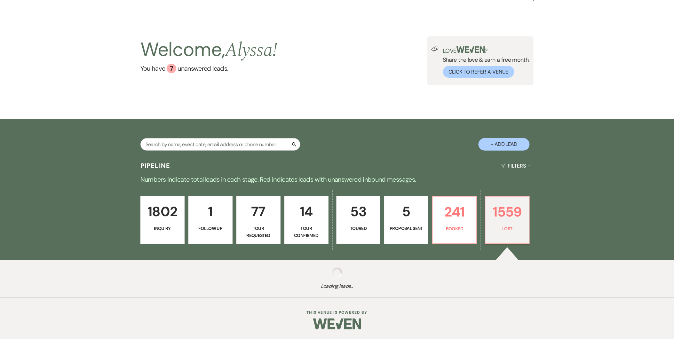
select select "8"
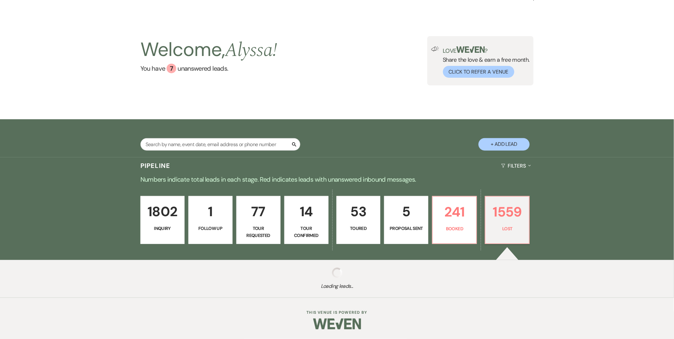
select select "8"
select select "5"
select select "8"
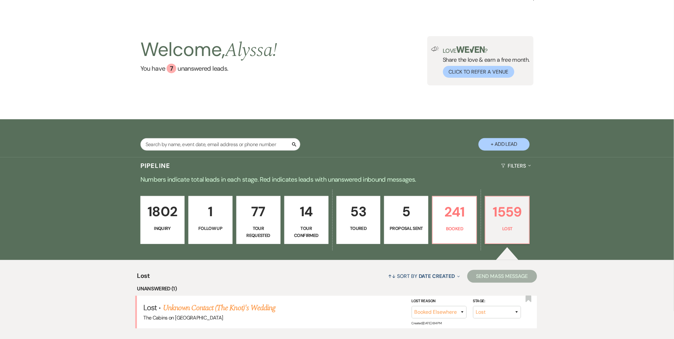
scroll to position [215, 0]
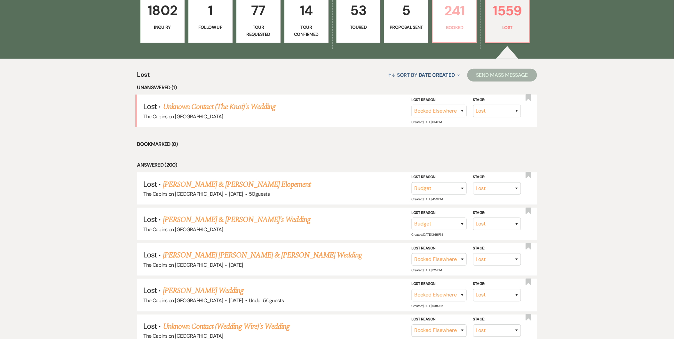
click at [456, 17] on p "241" at bounding box center [454, 10] width 36 height 21
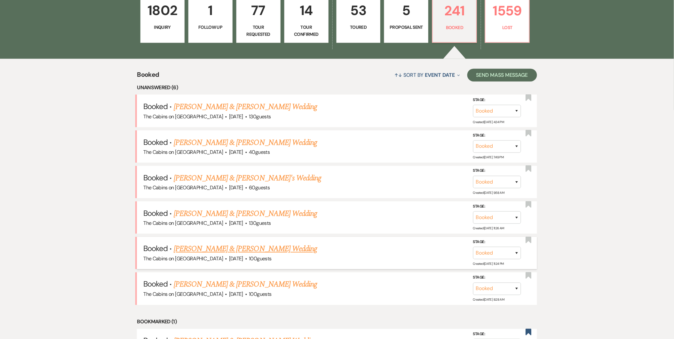
click at [210, 247] on link "Jadie Plummer & Kevy Mortensen's Wedding" at bounding box center [245, 249] width 143 height 12
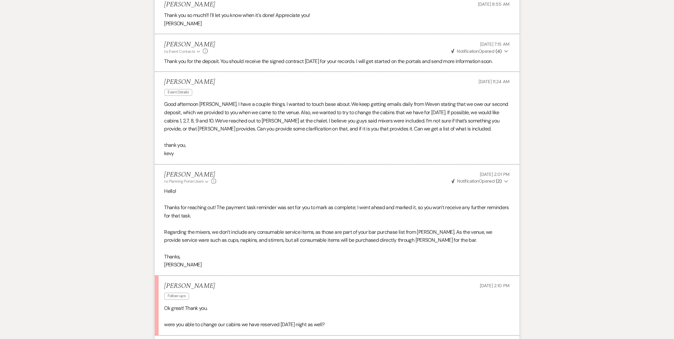
scroll to position [2084, 0]
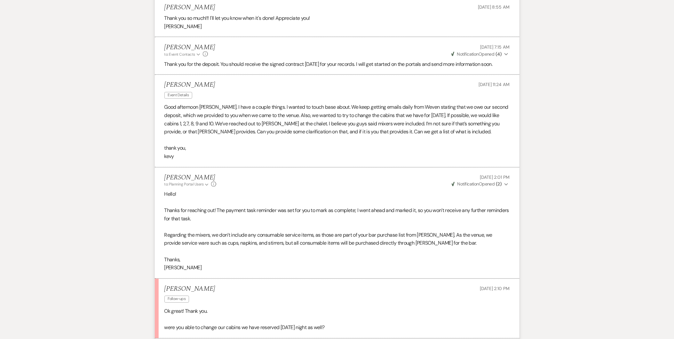
drag, startPoint x: 325, startPoint y: 82, endPoint x: 600, endPoint y: 114, distance: 276.2
drag, startPoint x: 600, startPoint y: 114, endPoint x: 613, endPoint y: 129, distance: 20.4
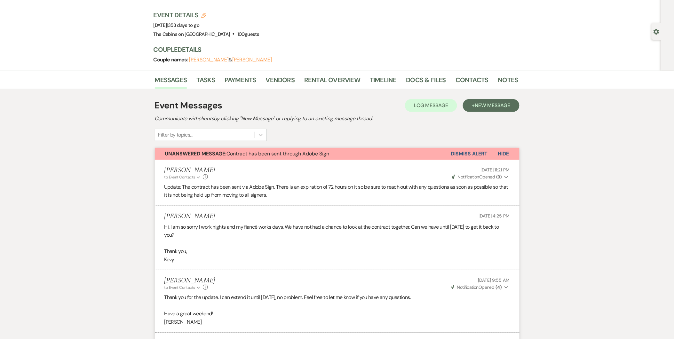
scroll to position [0, 0]
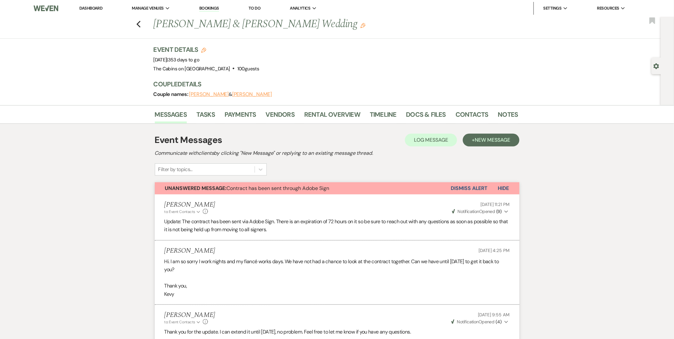
click at [208, 92] on button "Kevy Mortensen" at bounding box center [209, 94] width 40 height 5
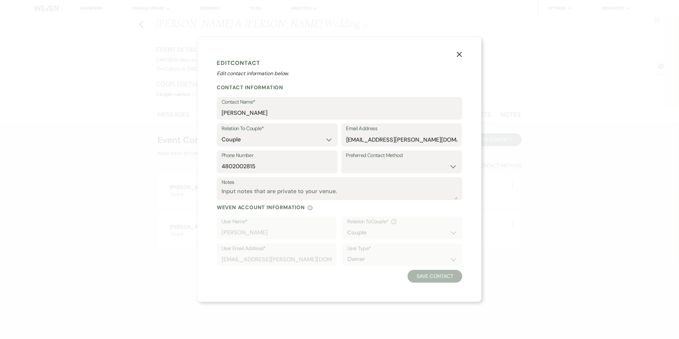
click at [459, 54] on use "button" at bounding box center [459, 54] width 5 height 5
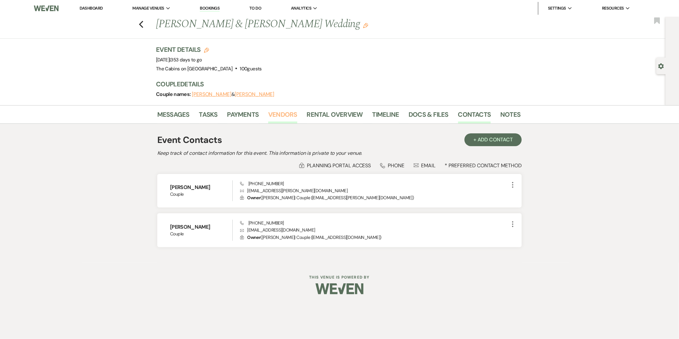
click at [284, 111] on link "Vendors" at bounding box center [282, 116] width 29 height 14
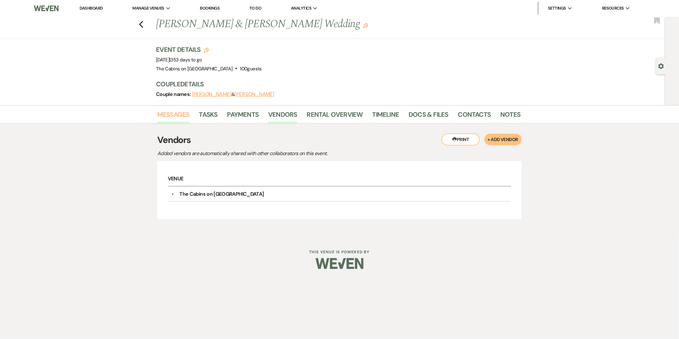
click at [170, 115] on link "Messages" at bounding box center [173, 116] width 32 height 14
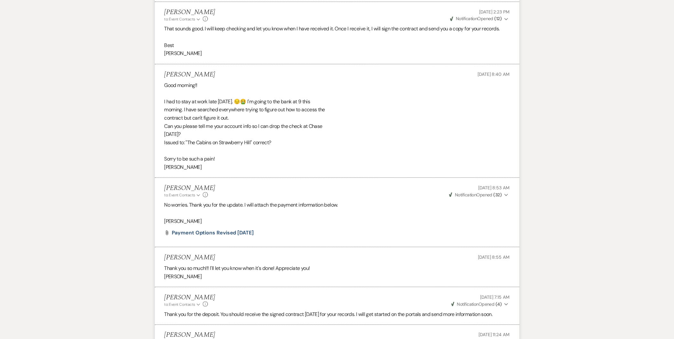
scroll to position [2303, 0]
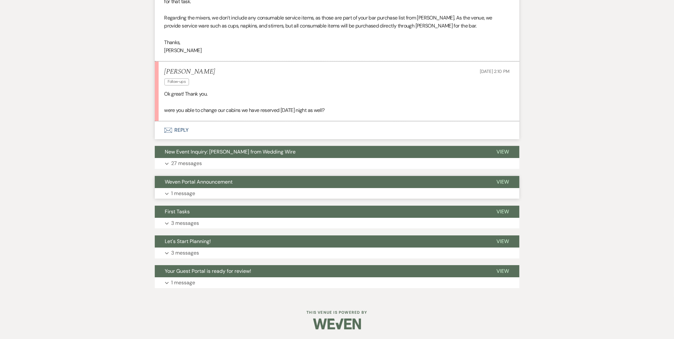
click at [250, 195] on button "Expand 1 message" at bounding box center [337, 193] width 365 height 11
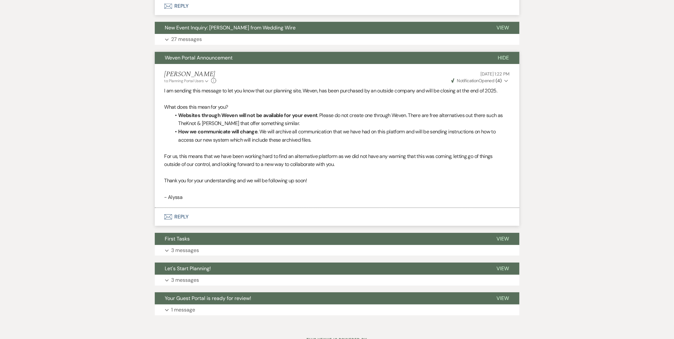
scroll to position [2454, 0]
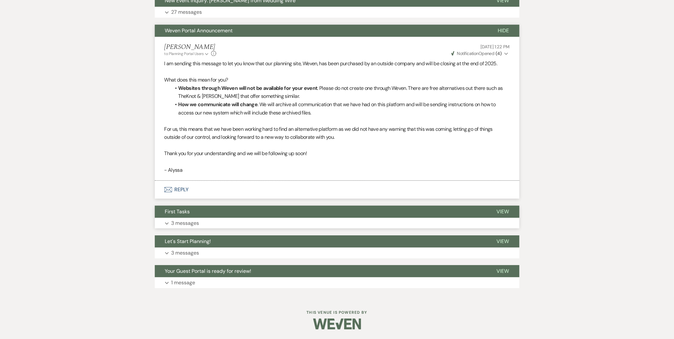
click at [186, 218] on button "Expand 3 messages" at bounding box center [337, 223] width 365 height 11
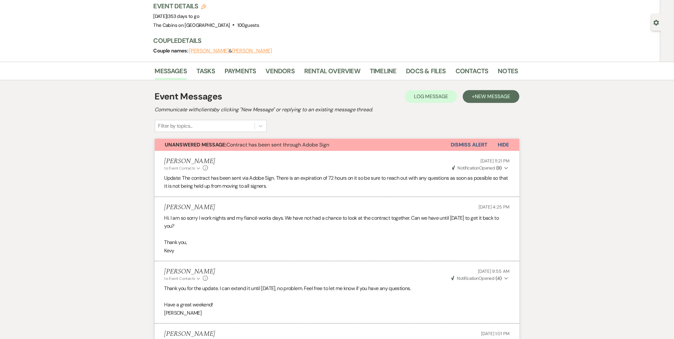
scroll to position [0, 0]
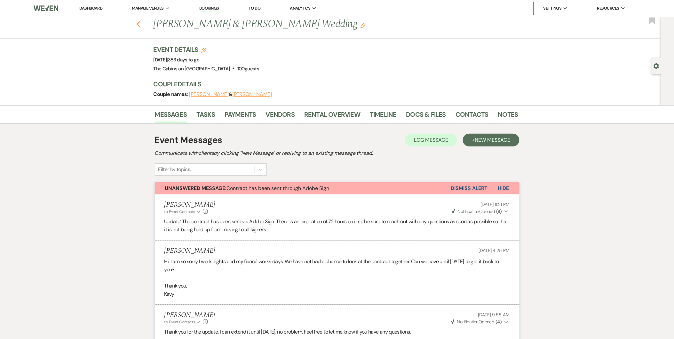
click at [139, 21] on icon "Previous" at bounding box center [138, 24] width 5 height 8
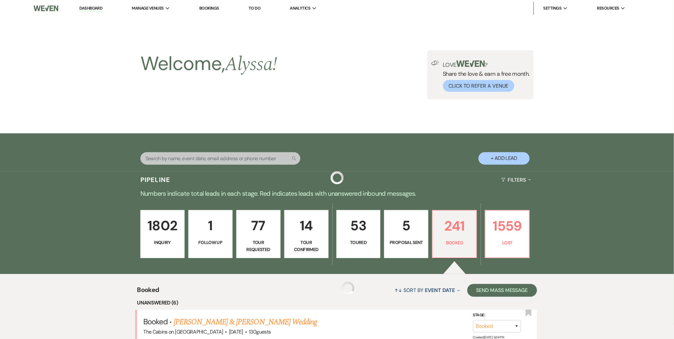
scroll to position [215, 0]
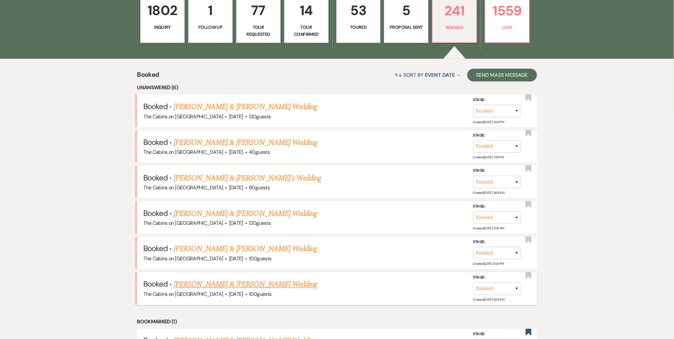
click at [204, 282] on link "Katie Dreifus & Heath Harris's Wedding" at bounding box center [245, 285] width 143 height 12
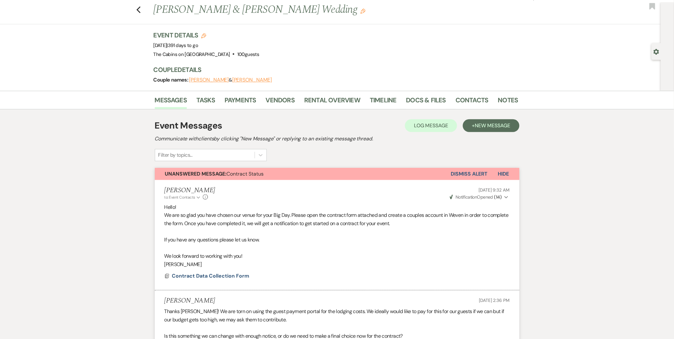
scroll to position [11, 0]
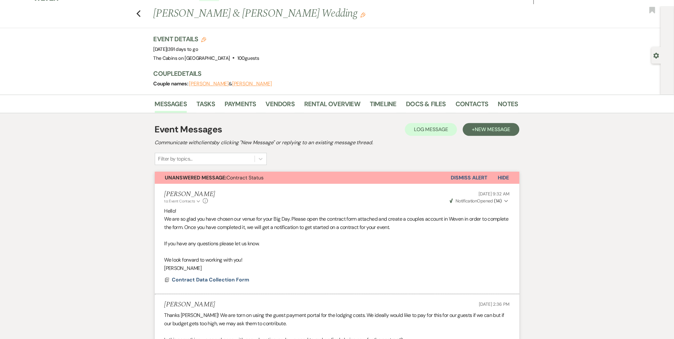
click at [471, 178] on button "Dismiss Alert" at bounding box center [469, 178] width 37 height 12
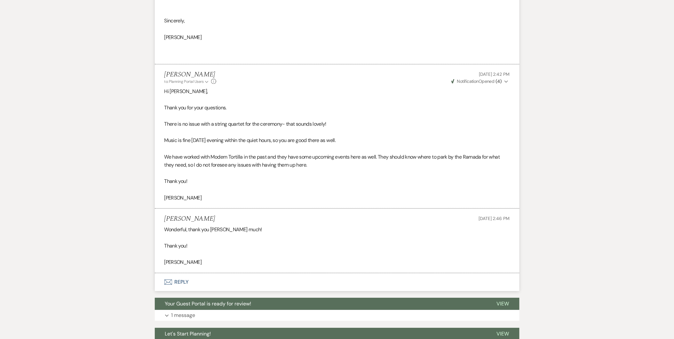
scroll to position [3134, 0]
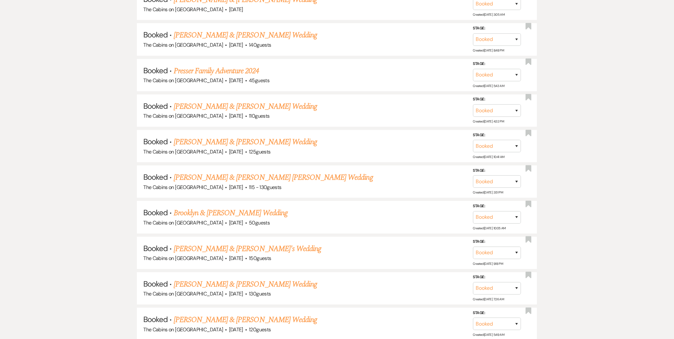
scroll to position [215, 0]
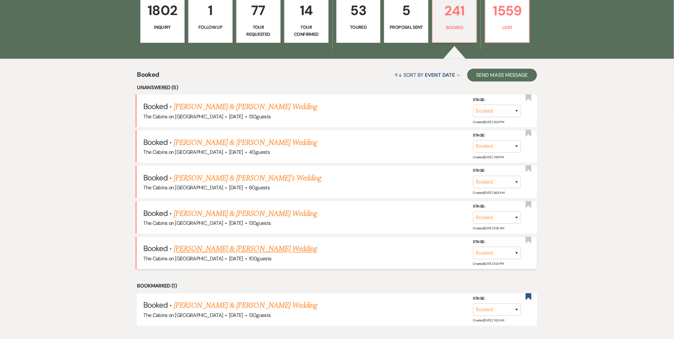
click at [249, 247] on link "Jadie Plummer & Kevy Mortensen's Wedding" at bounding box center [245, 249] width 143 height 12
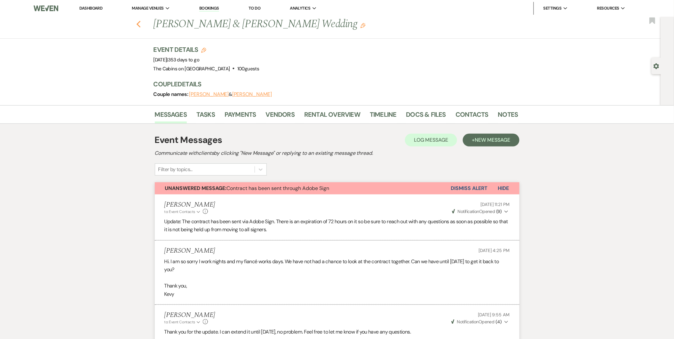
click at [140, 26] on use "button" at bounding box center [138, 24] width 4 height 7
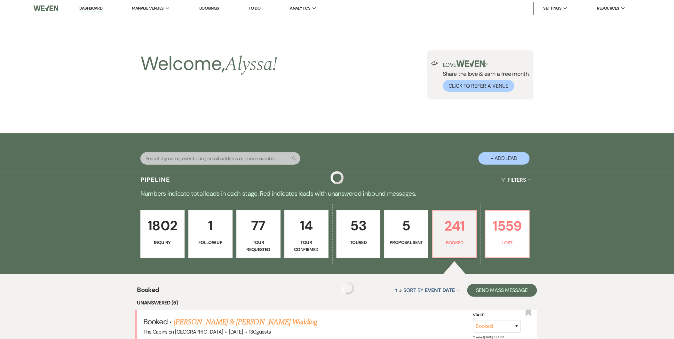
scroll to position [215, 0]
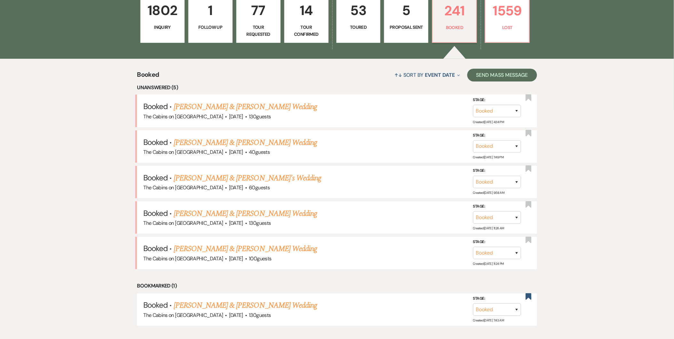
drag, startPoint x: 679, startPoint y: 22, endPoint x: 544, endPoint y: 17, distance: 134.4
click at [544, 17] on div "1802 Inquiry 1 Follow Up 77 Tour Requested 14 Tour Confirmed 53 Toured 5 Propos…" at bounding box center [337, 23] width 460 height 72
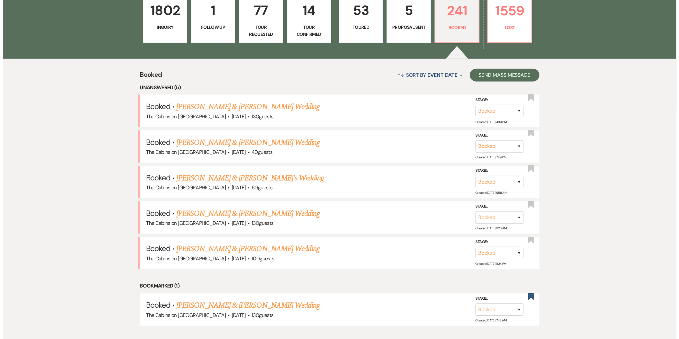
scroll to position [0, 0]
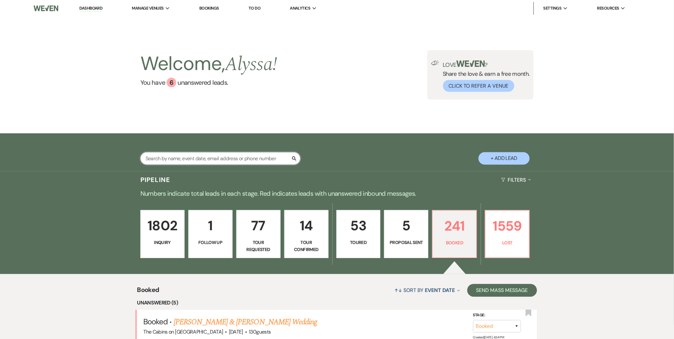
click at [236, 153] on input "text" at bounding box center [220, 158] width 160 height 12
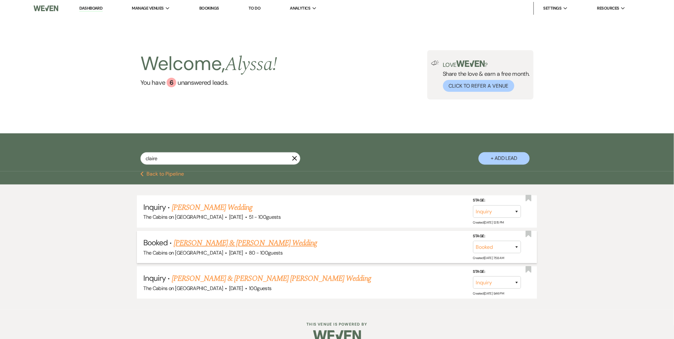
click at [193, 235] on li "Booked · Claire Daggy & Sean Spencer's Wedding The Cabins on Strawberry Hill · …" at bounding box center [337, 247] width 400 height 32
click at [191, 240] on link "Claire Daggy & Sean Spencer's Wedding" at bounding box center [245, 243] width 143 height 12
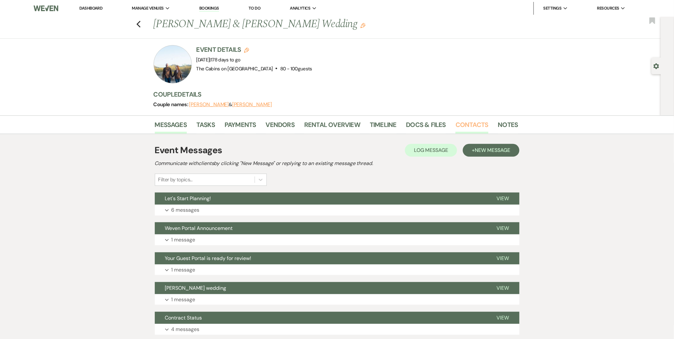
click at [464, 124] on link "Contacts" at bounding box center [471, 127] width 33 height 14
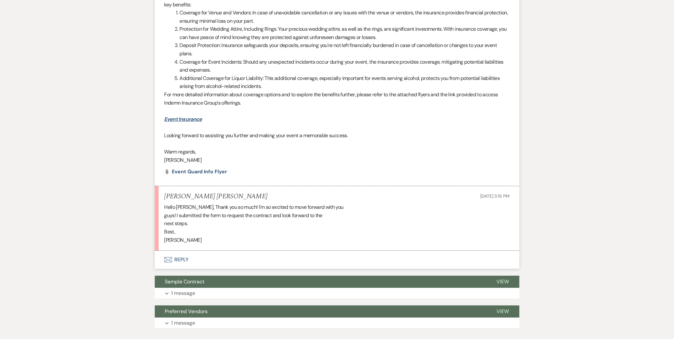
scroll to position [643, 0]
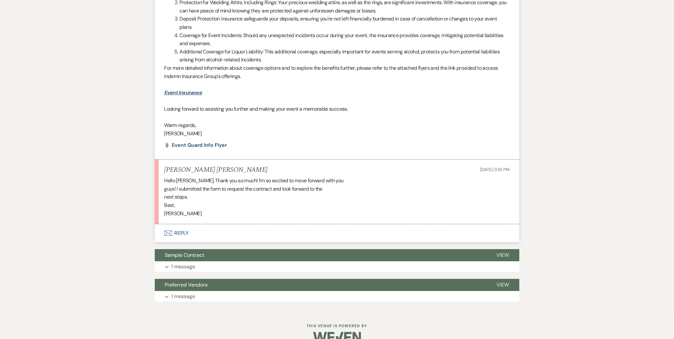
click at [180, 236] on button "Envelope Reply" at bounding box center [337, 233] width 365 height 18
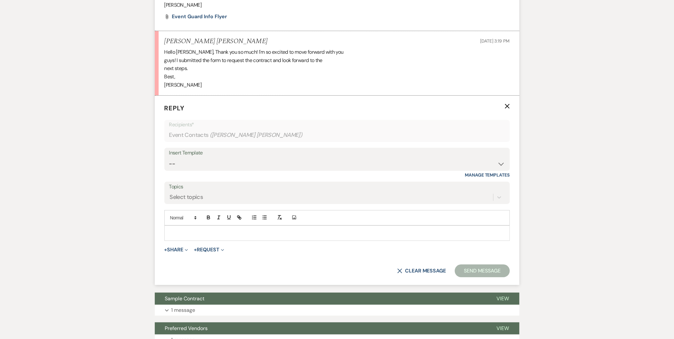
scroll to position [774, 0]
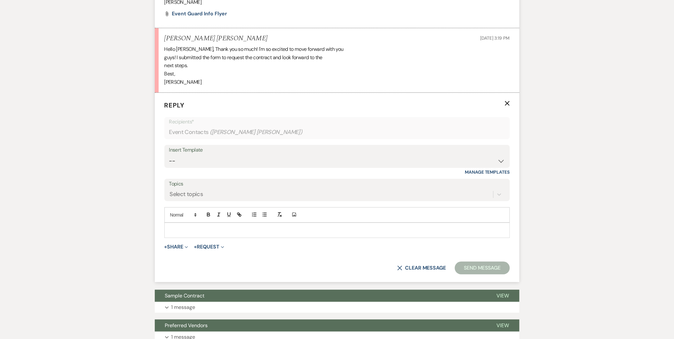
click at [301, 231] on p at bounding box center [336, 230] width 335 height 7
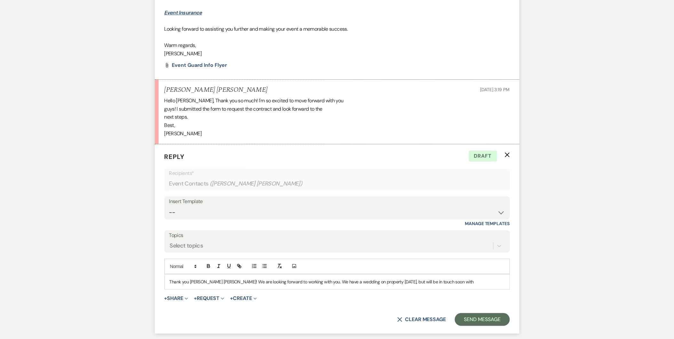
scroll to position [776, 0]
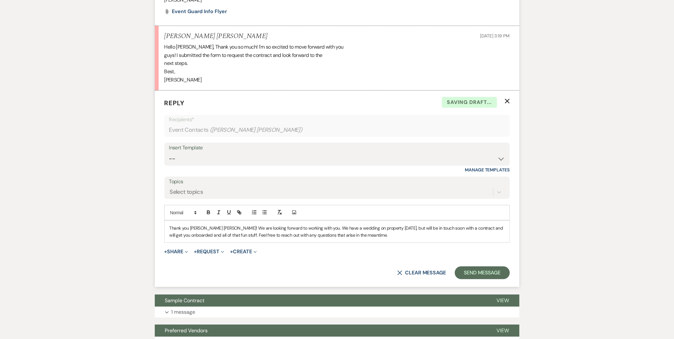
click at [215, 227] on p "Thank you Anne Marie! We are looking forward to working with you. We have a wed…" at bounding box center [336, 231] width 335 height 14
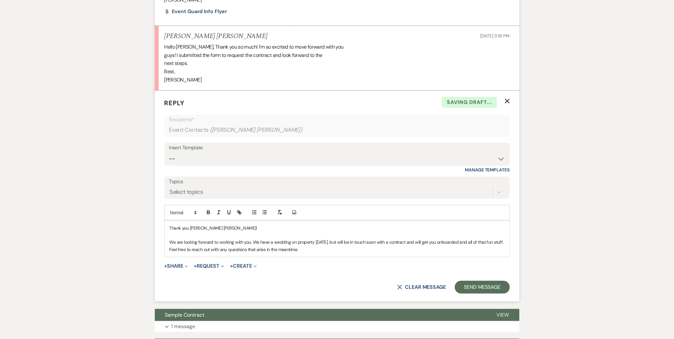
click at [250, 242] on p "We are looking forward to working with you. We have a wedding on property today…" at bounding box center [336, 246] width 335 height 14
click at [439, 248] on p "We are looking forward to working with you and making your vision come to life.…" at bounding box center [336, 246] width 335 height 14
click at [384, 250] on p "We are looking forward to working with you and making your vision come to life.…" at bounding box center [336, 246] width 335 height 14
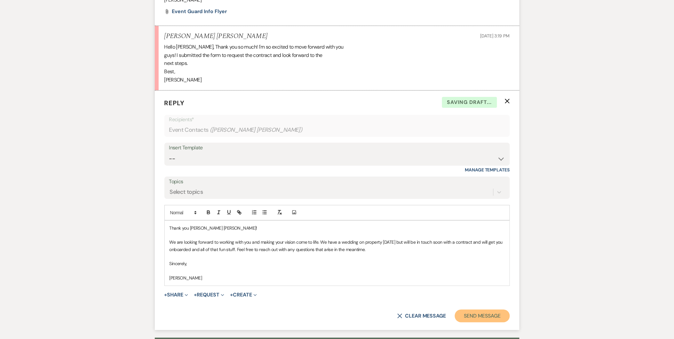
click at [490, 315] on button "Send Message" at bounding box center [482, 316] width 55 height 13
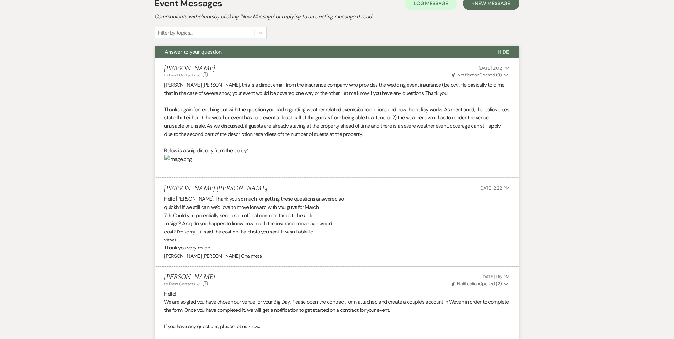
scroll to position [0, 0]
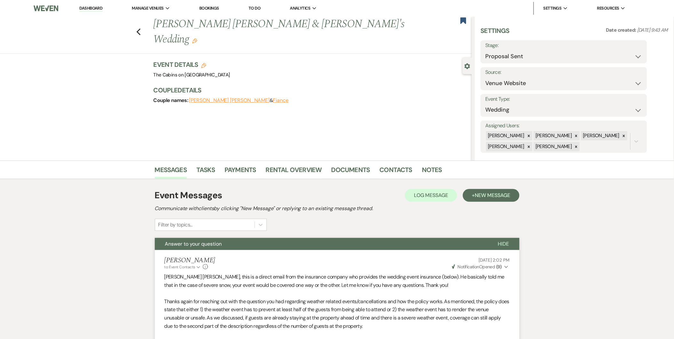
click at [92, 9] on link "Dashboard" at bounding box center [90, 8] width 23 height 6
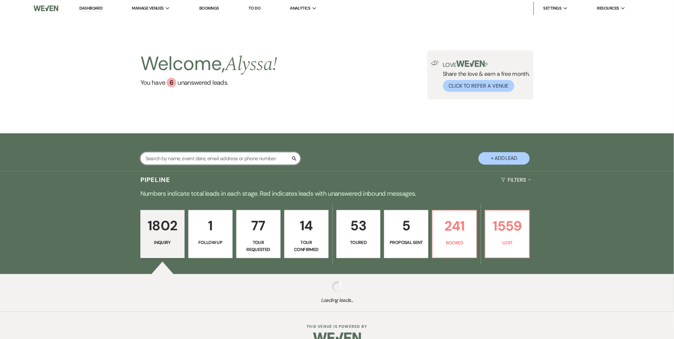
click at [199, 162] on input "text" at bounding box center [220, 158] width 160 height 12
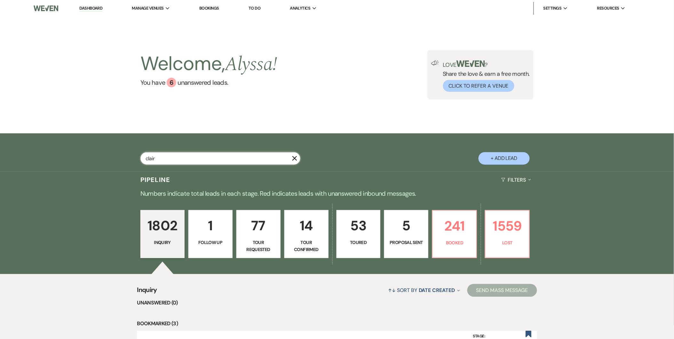
type input "claire"
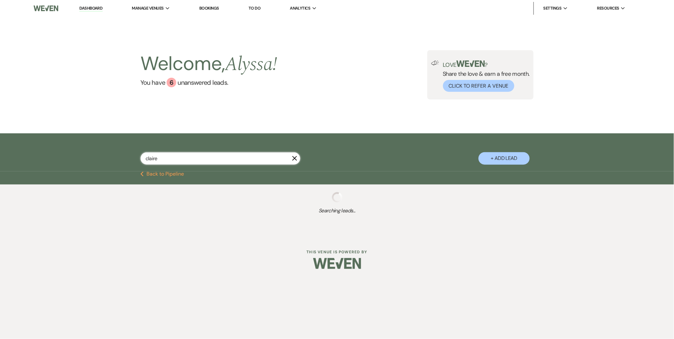
select select "2"
select select "8"
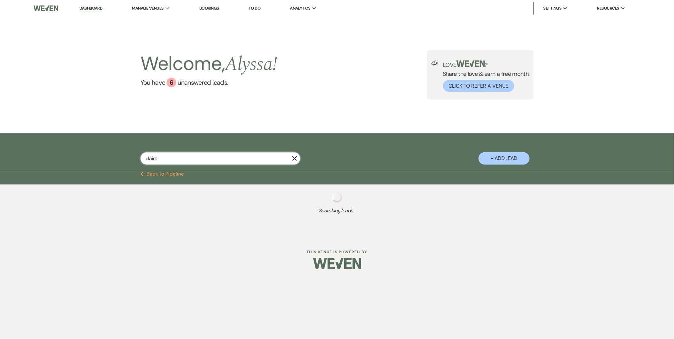
select select "8"
select select "4"
select select "8"
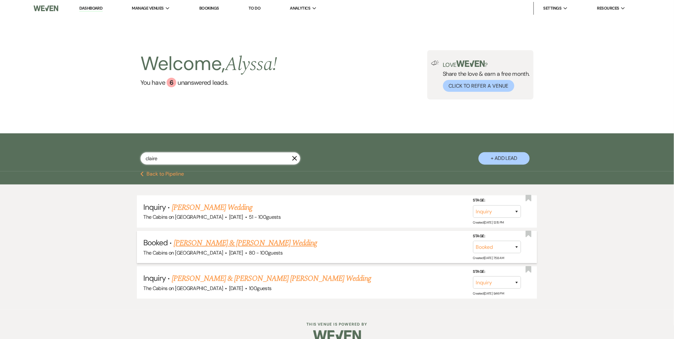
type input "claire"
click at [194, 244] on link "Claire Daggy & Sean Spencer's Wedding" at bounding box center [245, 243] width 143 height 12
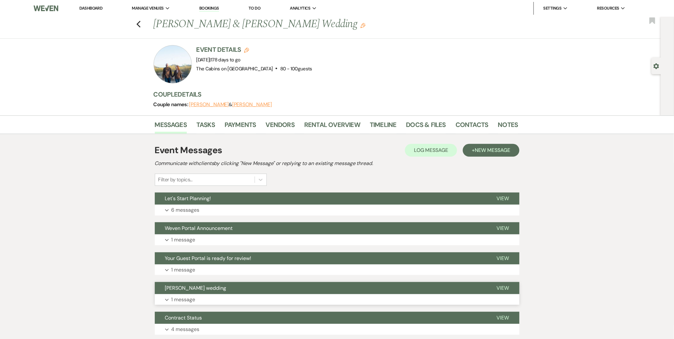
click at [194, 293] on button "Spencer- Daggy wedding" at bounding box center [321, 288] width 332 height 12
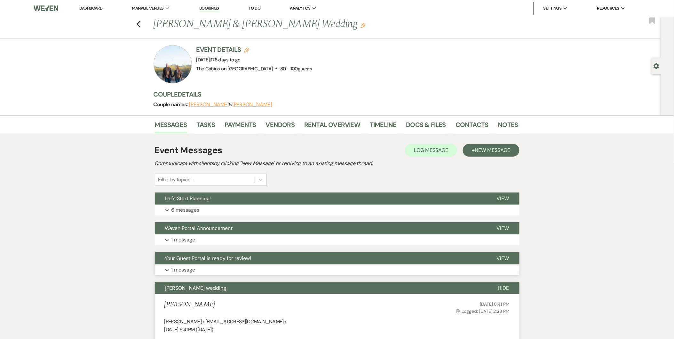
click at [326, 267] on button "Expand 1 message" at bounding box center [337, 269] width 365 height 11
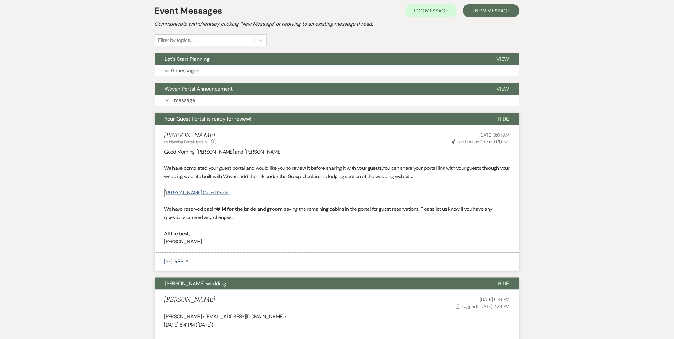
scroll to position [70, 0]
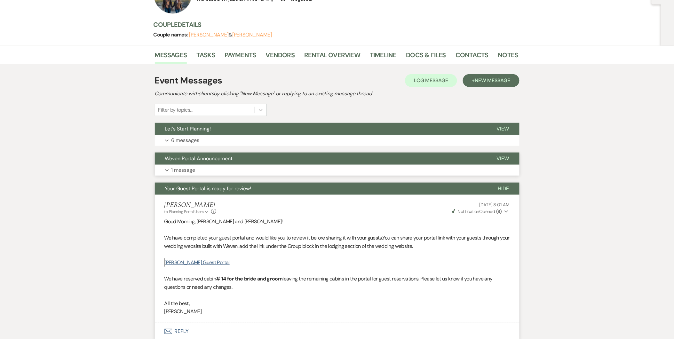
click at [223, 170] on button "Expand 1 message" at bounding box center [337, 170] width 365 height 11
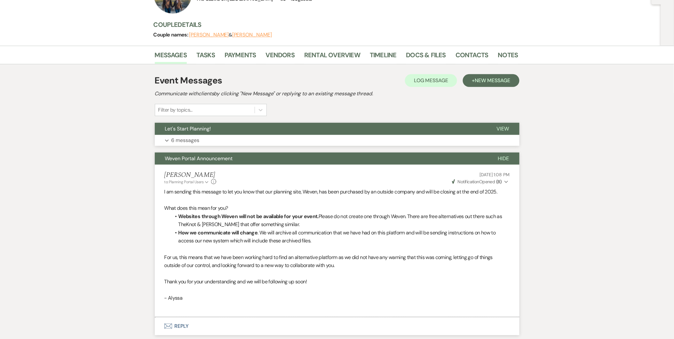
click at [209, 140] on button "Expand 6 messages" at bounding box center [337, 140] width 365 height 11
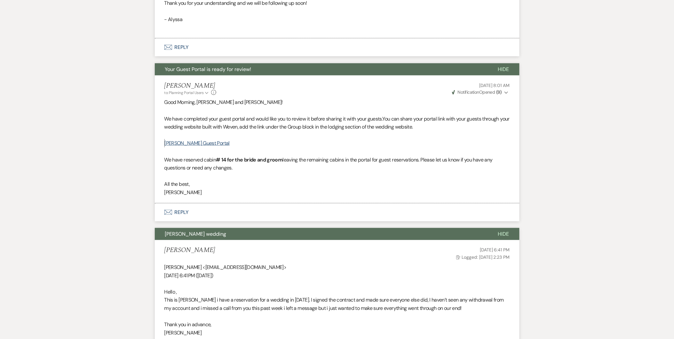
scroll to position [1090, 0]
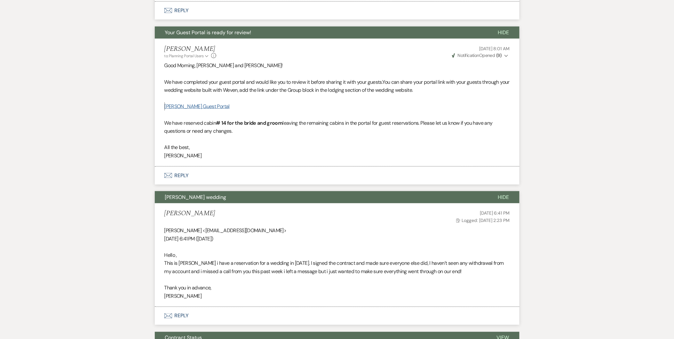
click at [199, 106] on link "Daggy-Spencer Guest Portal" at bounding box center [197, 106] width 65 height 7
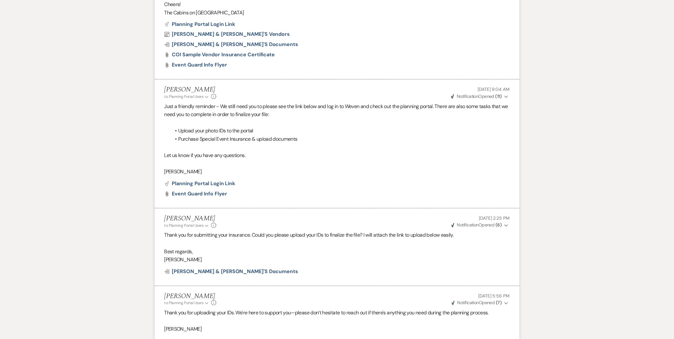
scroll to position [0, 0]
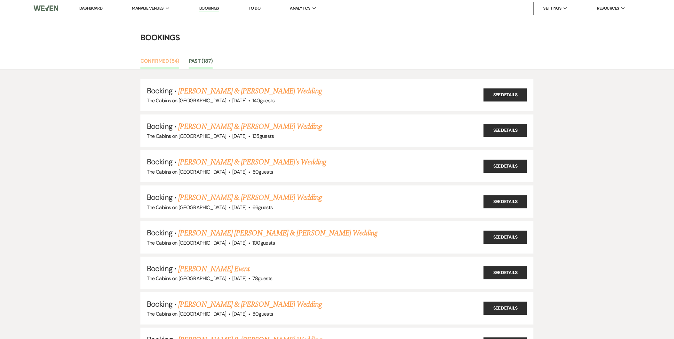
click at [161, 58] on link "Confirmed (54)" at bounding box center [159, 63] width 39 height 12
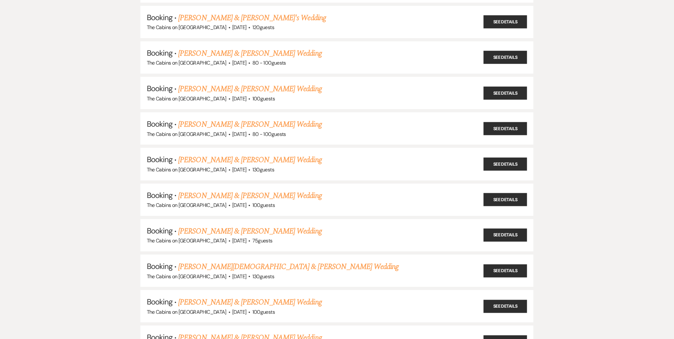
scroll to position [638, 0]
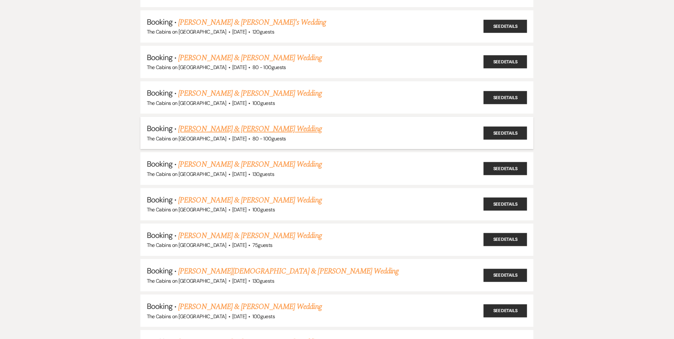
click at [237, 126] on link "Claire Daggy & Sean Spencer's Wedding" at bounding box center [249, 129] width 143 height 12
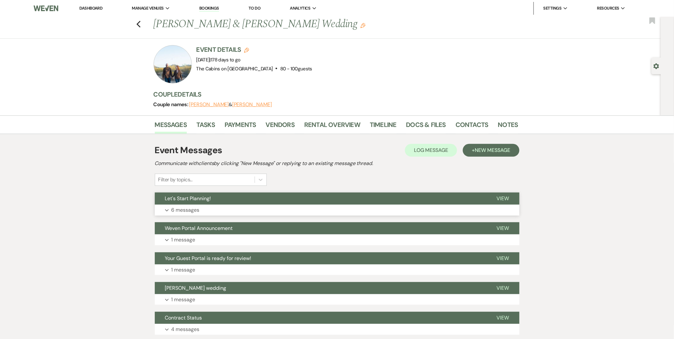
click at [179, 207] on p "6 messages" at bounding box center [185, 210] width 28 height 8
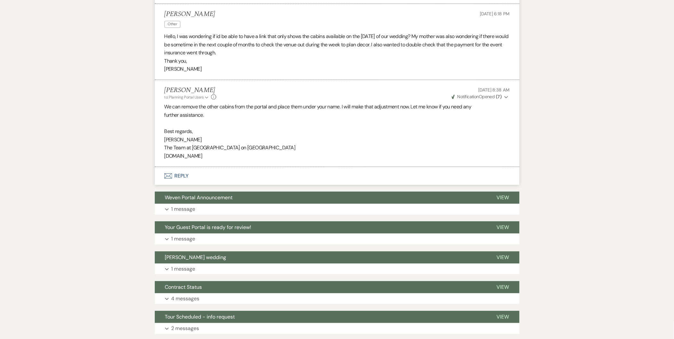
scroll to position [743, 0]
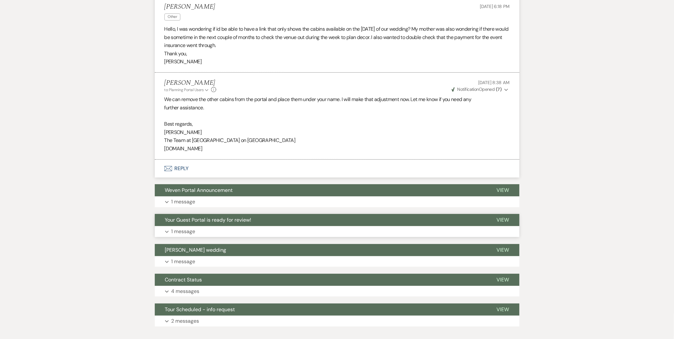
click at [401, 234] on button "Expand 1 message" at bounding box center [337, 231] width 365 height 11
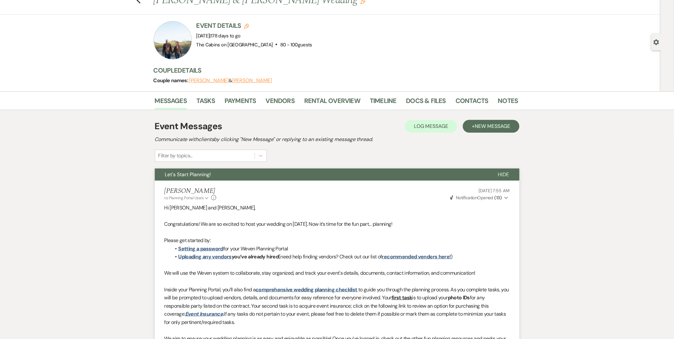
scroll to position [23, 0]
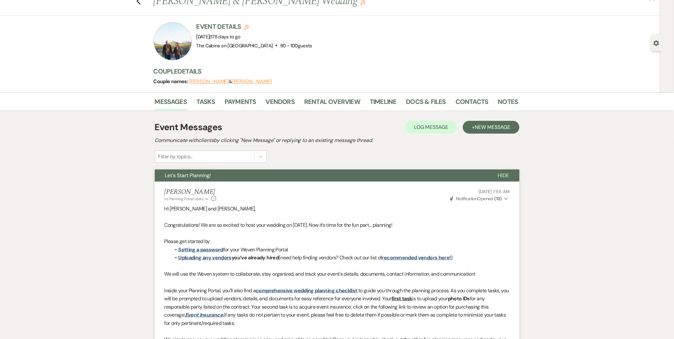
click at [245, 79] on button "Claire Daggy" at bounding box center [252, 81] width 40 height 5
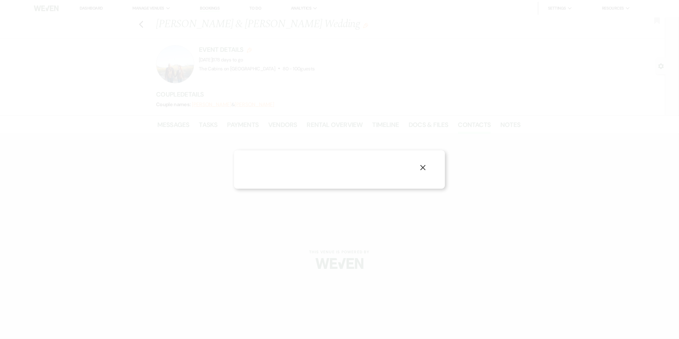
select select "1"
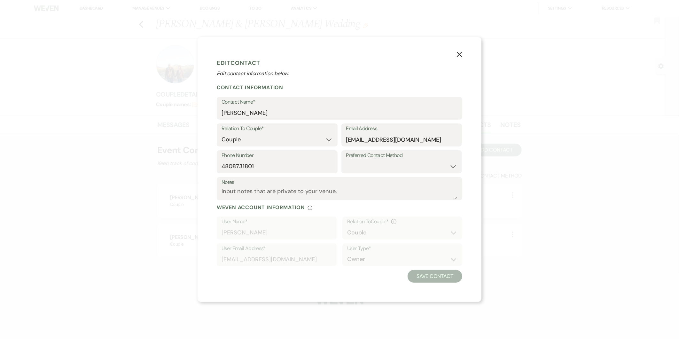
click at [457, 56] on icon "X" at bounding box center [460, 54] width 6 height 6
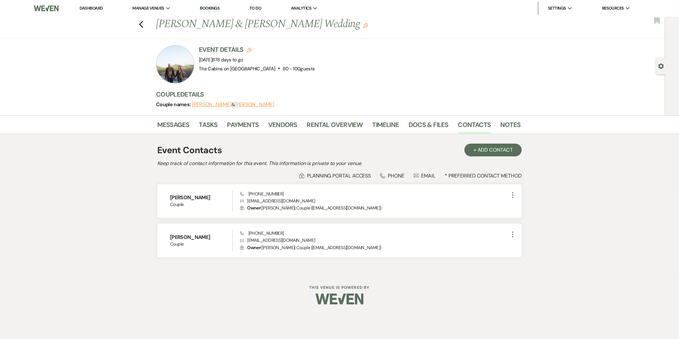
click at [203, 104] on button "Sean Spencer" at bounding box center [212, 104] width 40 height 5
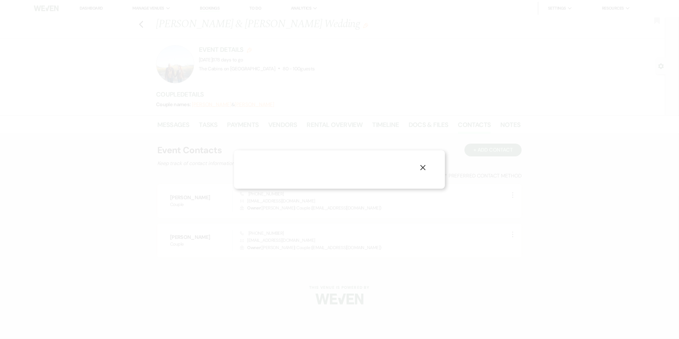
select select "1"
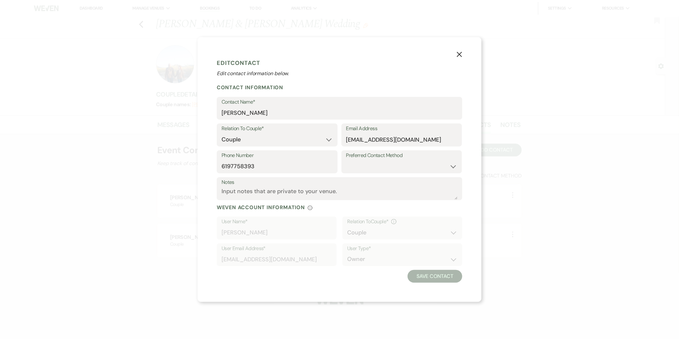
click at [462, 55] on icon "X" at bounding box center [460, 54] width 6 height 6
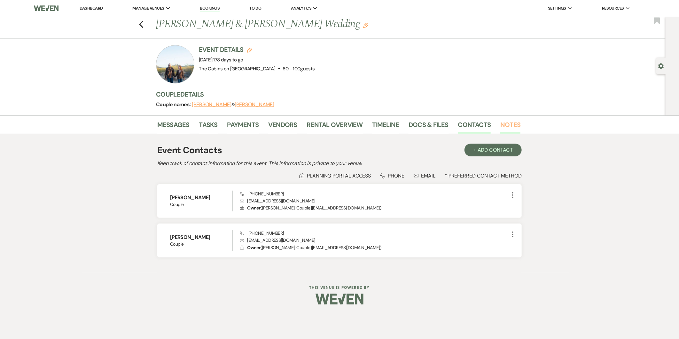
click at [513, 122] on link "Notes" at bounding box center [510, 127] width 20 height 14
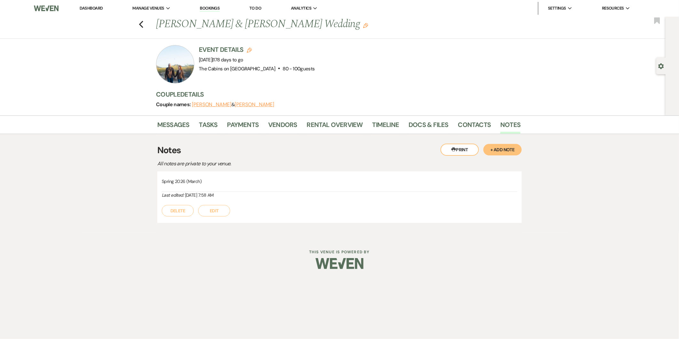
click at [505, 151] on button "+ Add Note" at bounding box center [502, 150] width 38 height 12
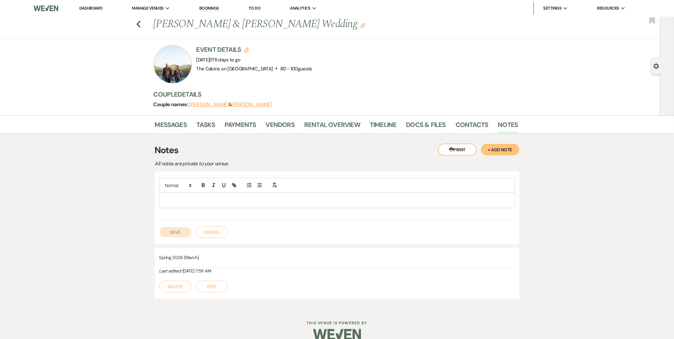
click at [329, 151] on h3 "Notes" at bounding box center [337, 150] width 365 height 13
click at [139, 23] on icon "Previous" at bounding box center [138, 24] width 5 height 8
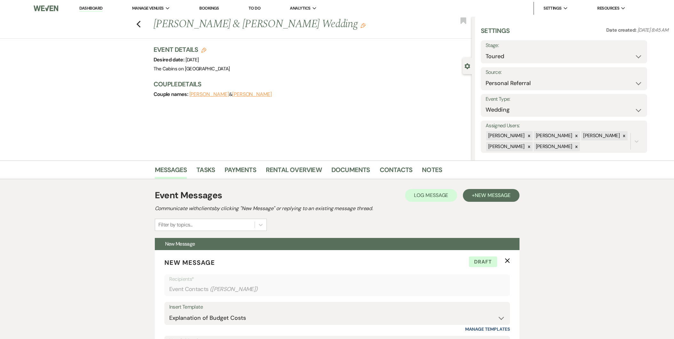
select select "5"
select select "12"
select select "3194"
